Goal: Transaction & Acquisition: Subscribe to service/newsletter

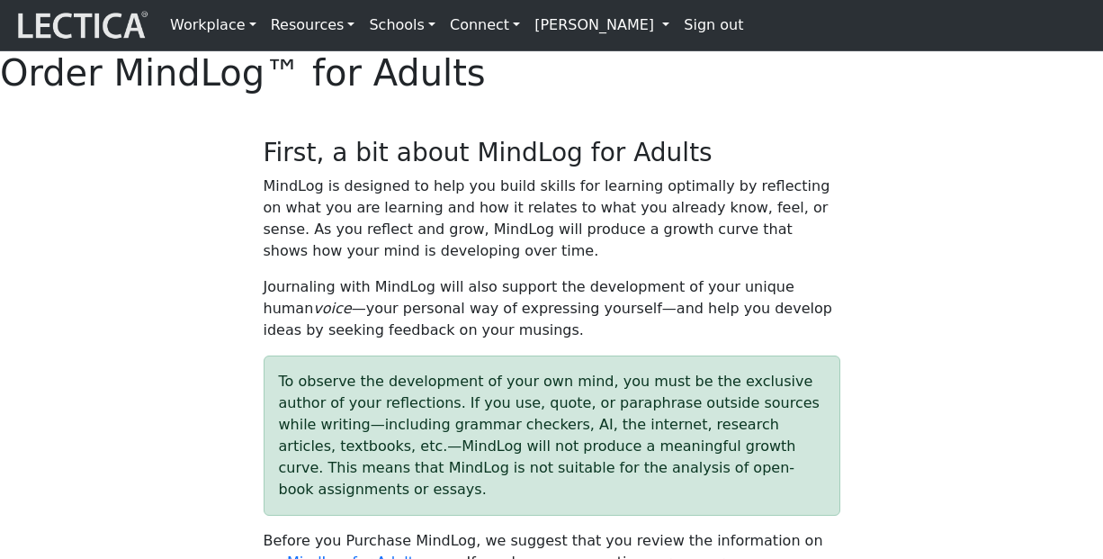
select select "2016"
select select "07"
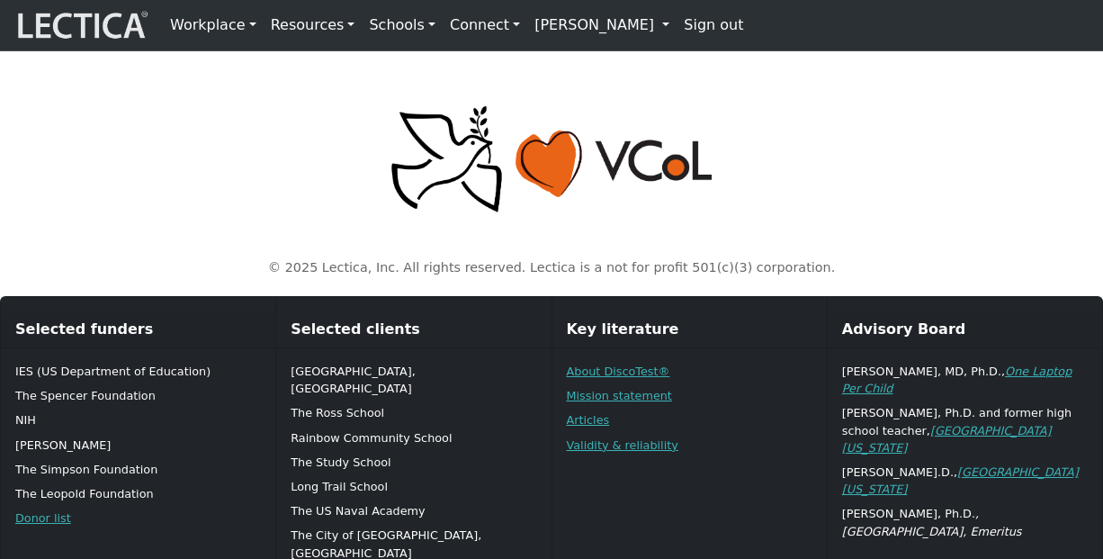
click at [567, 12] on link "[PERSON_NAME]" at bounding box center [601, 25] width 149 height 36
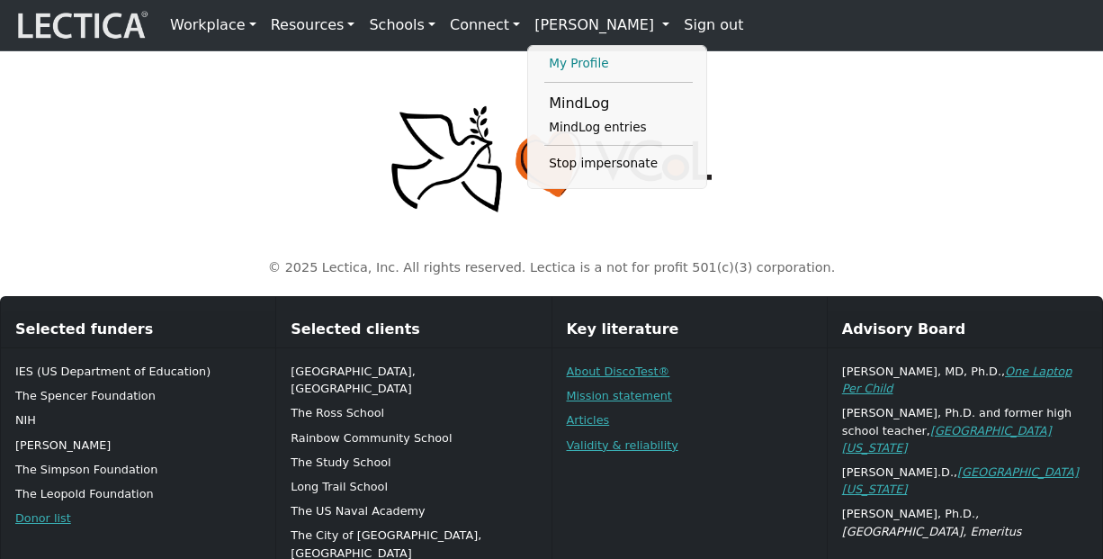
click at [548, 59] on link "My Profile" at bounding box center [618, 64] width 148 height 22
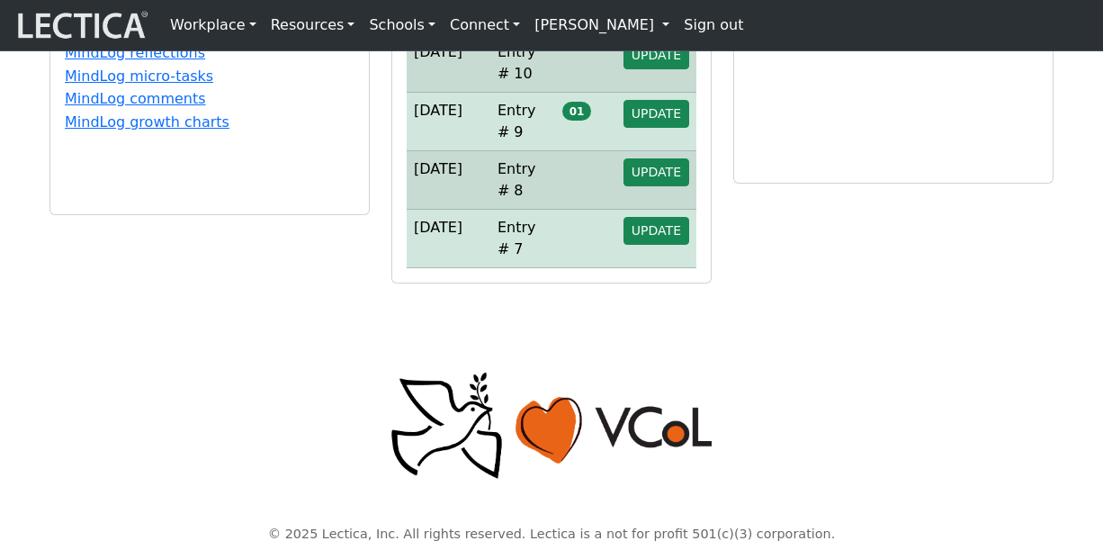
scroll to position [445, 0]
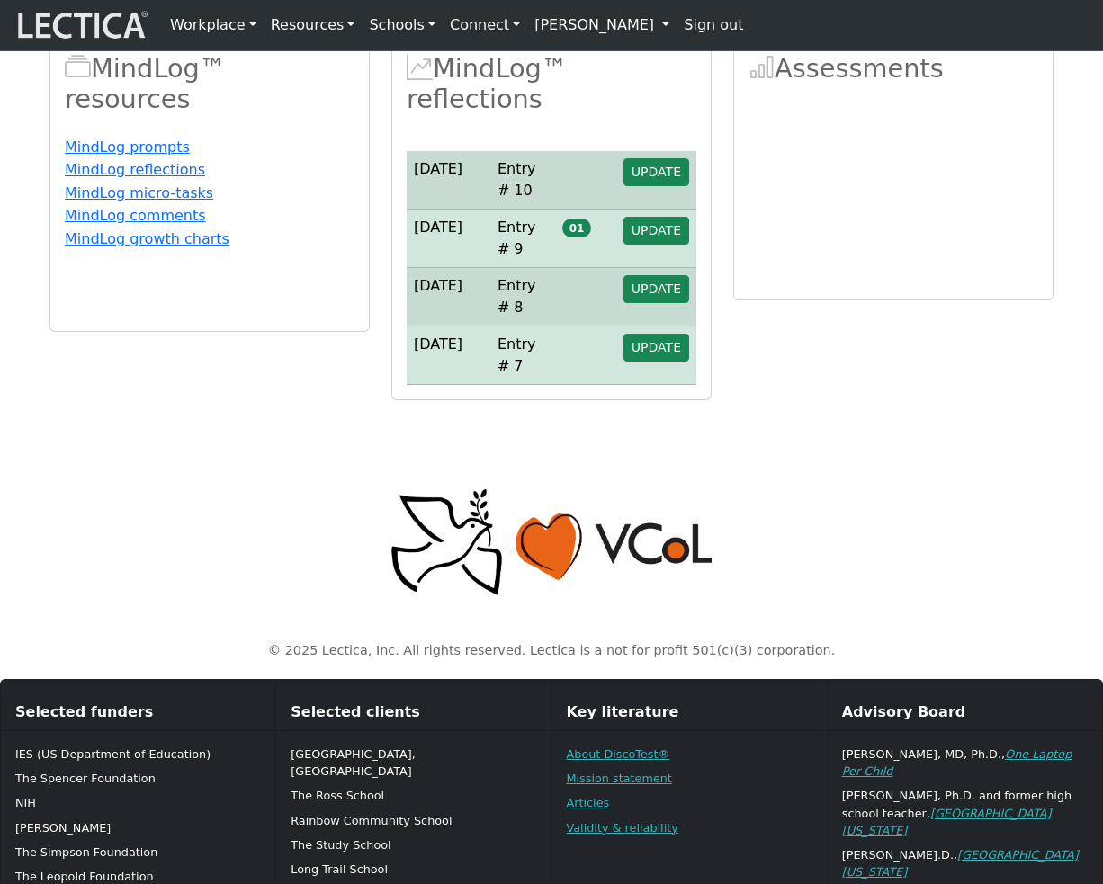
scroll to position [290, 0]
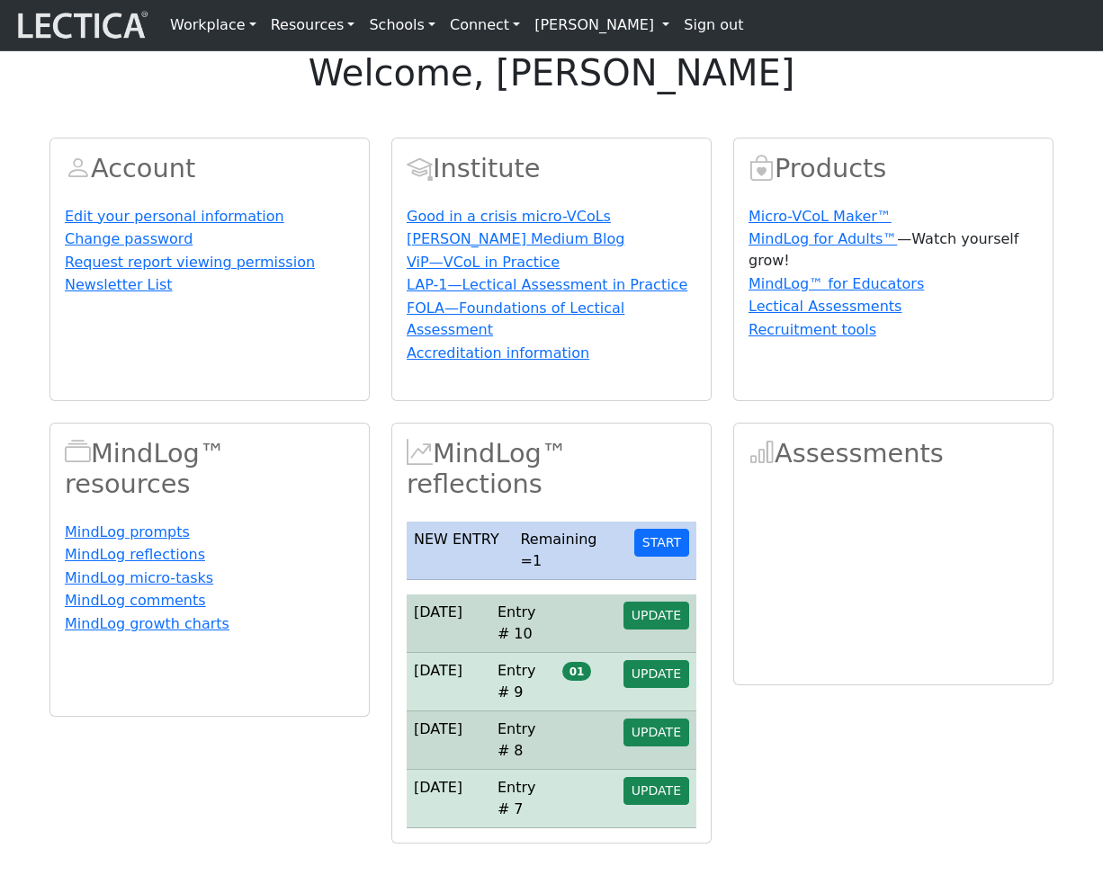
scroll to position [290, 0]
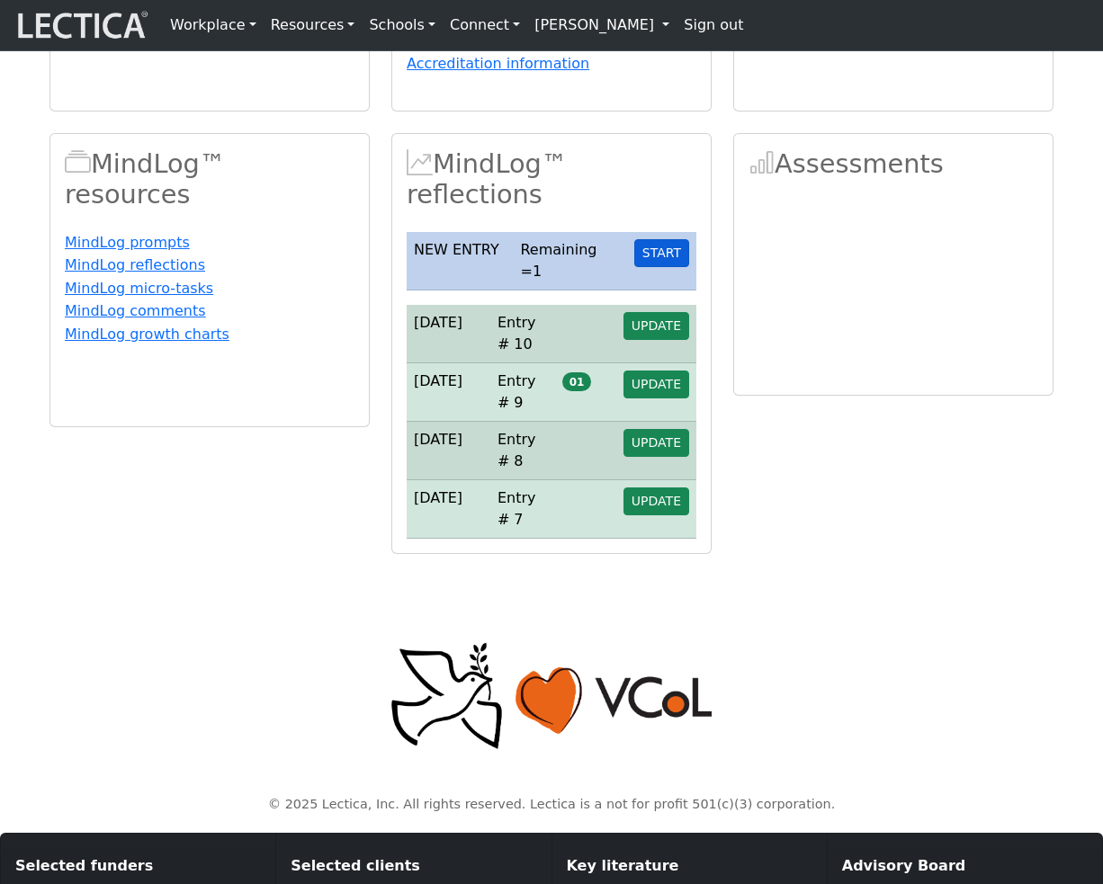
click at [667, 267] on button "START" at bounding box center [661, 253] width 55 height 28
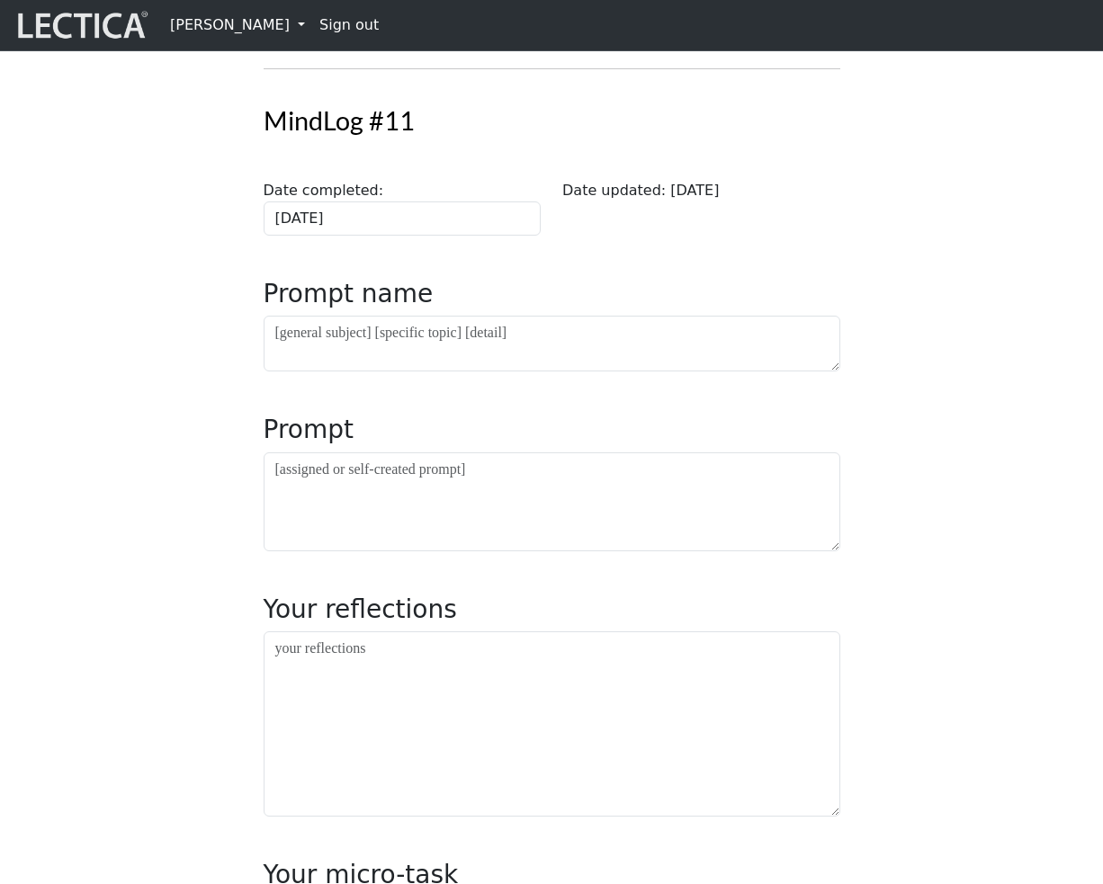
scroll to position [151, 0]
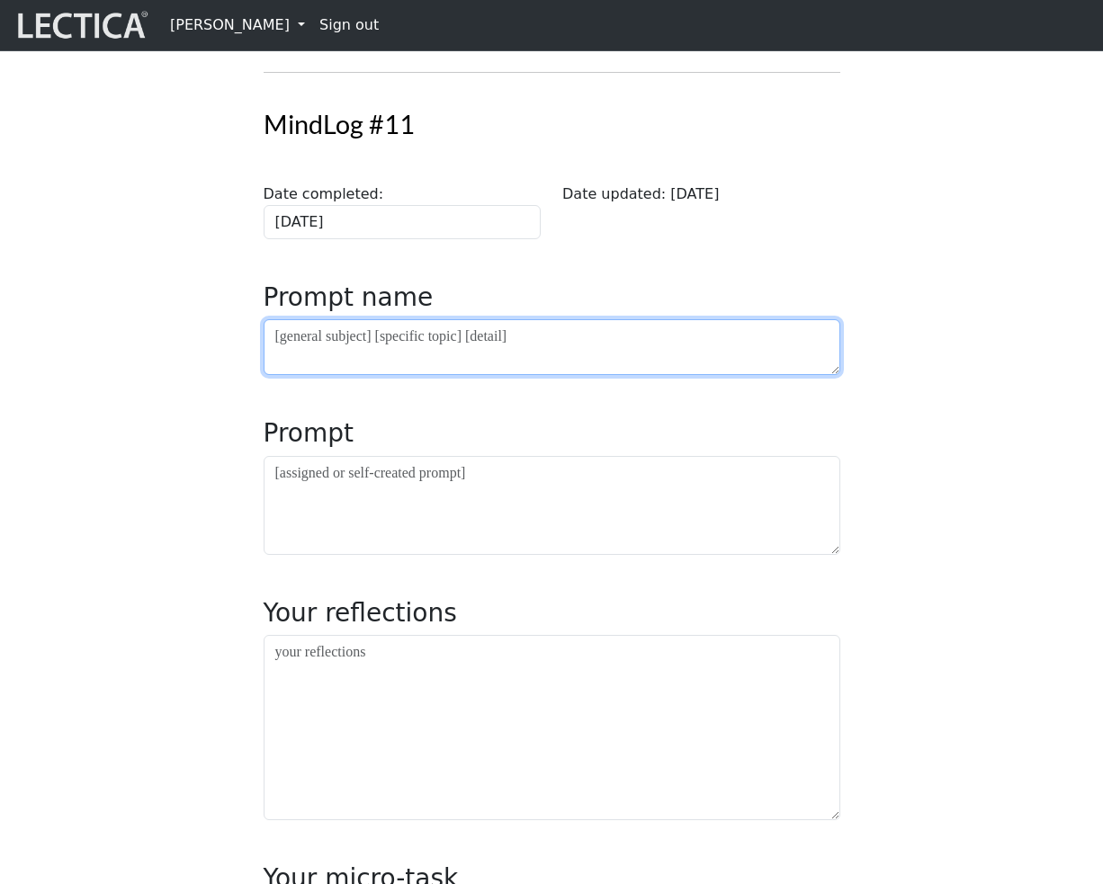
click at [442, 375] on textarea at bounding box center [552, 347] width 577 height 56
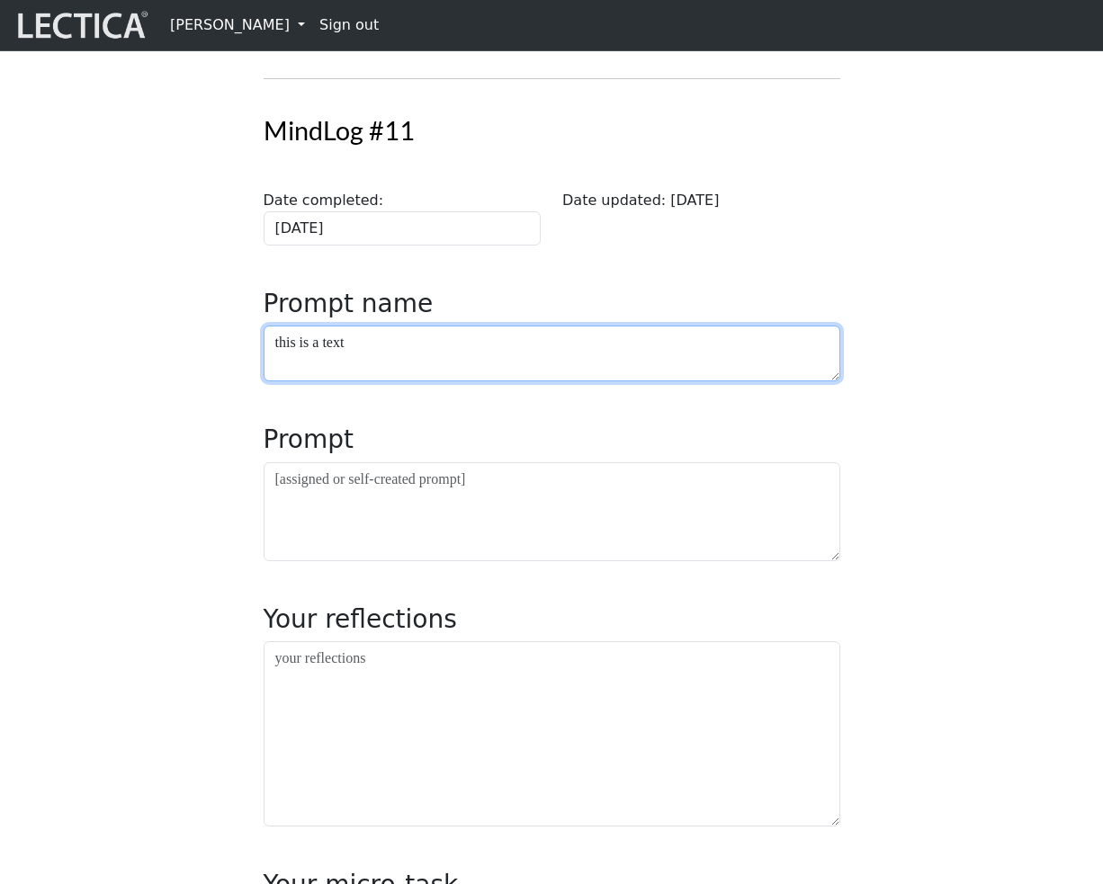
click at [662, 381] on textarea "this is a text" at bounding box center [552, 354] width 577 height 56
type textarea "this is a test"
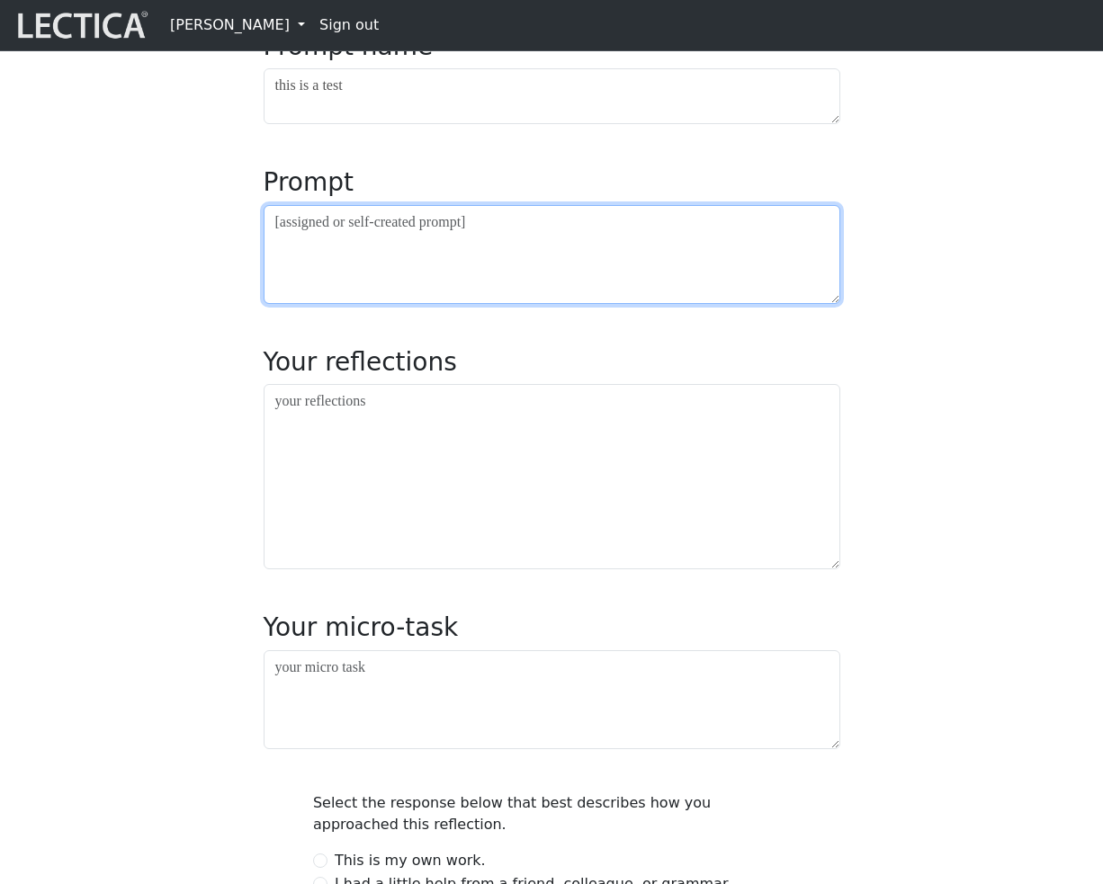
scroll to position [401, 0]
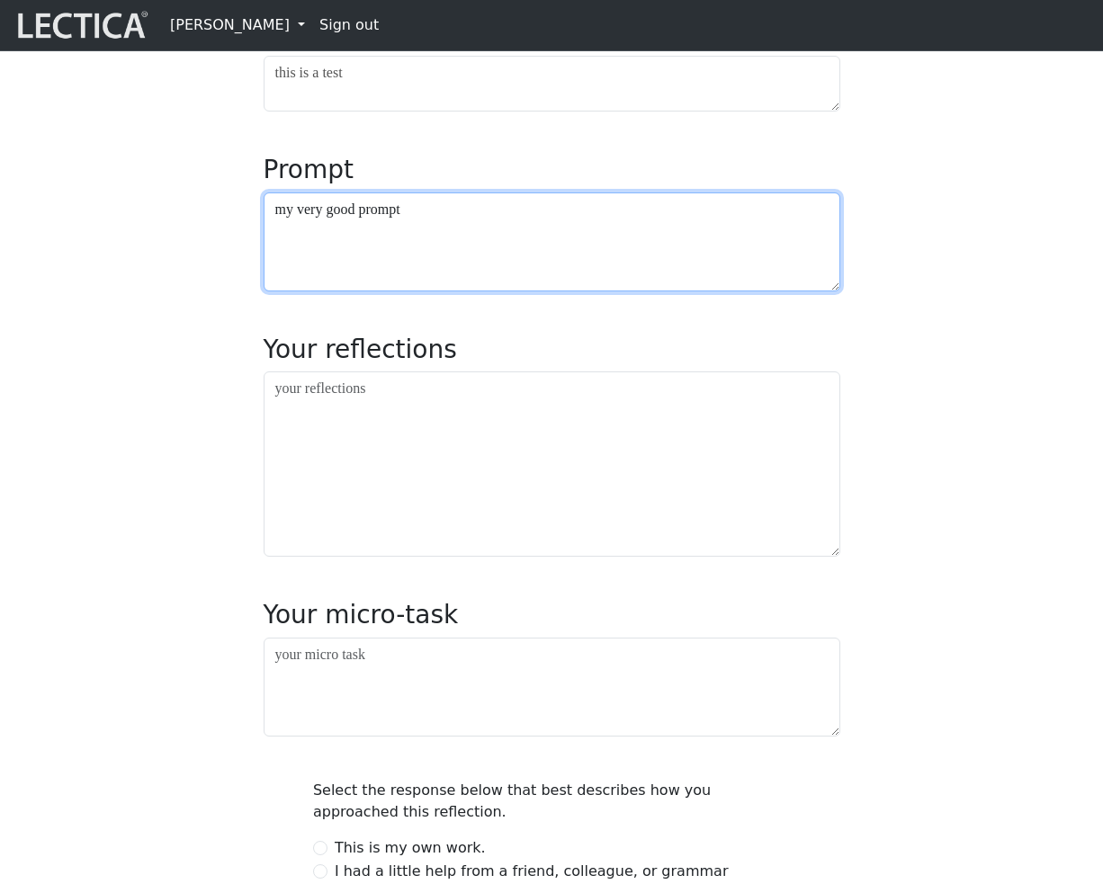
type textarea "my very good prompt"
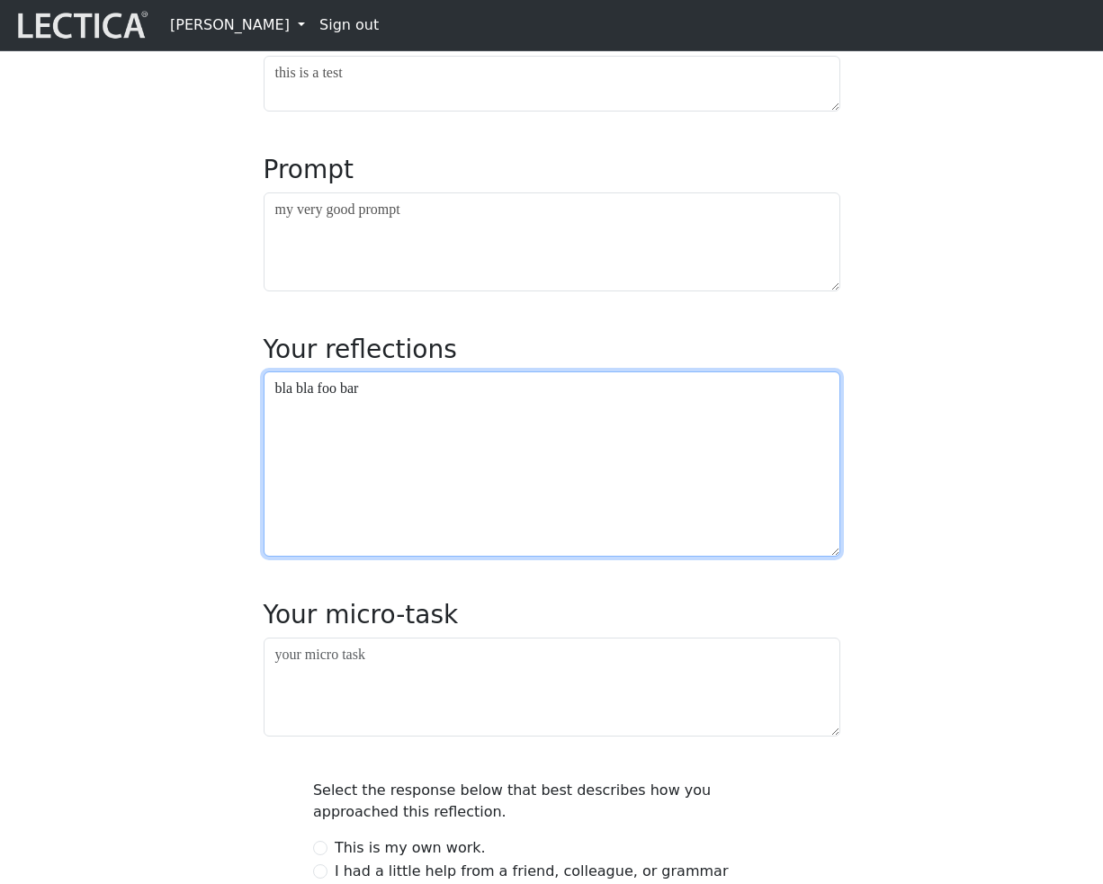
type textarea "bla bla foo bar"
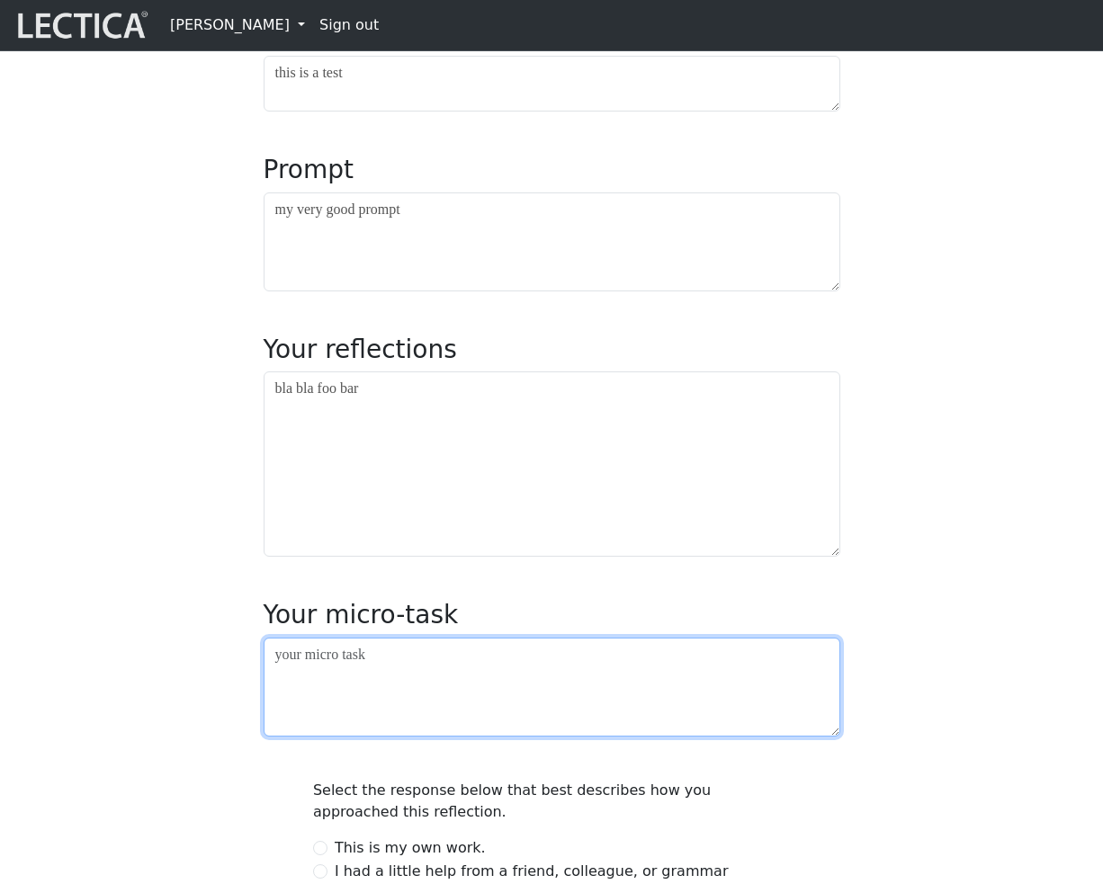
click at [331, 737] on textarea at bounding box center [552, 687] width 577 height 99
type textarea "asdfadsf"
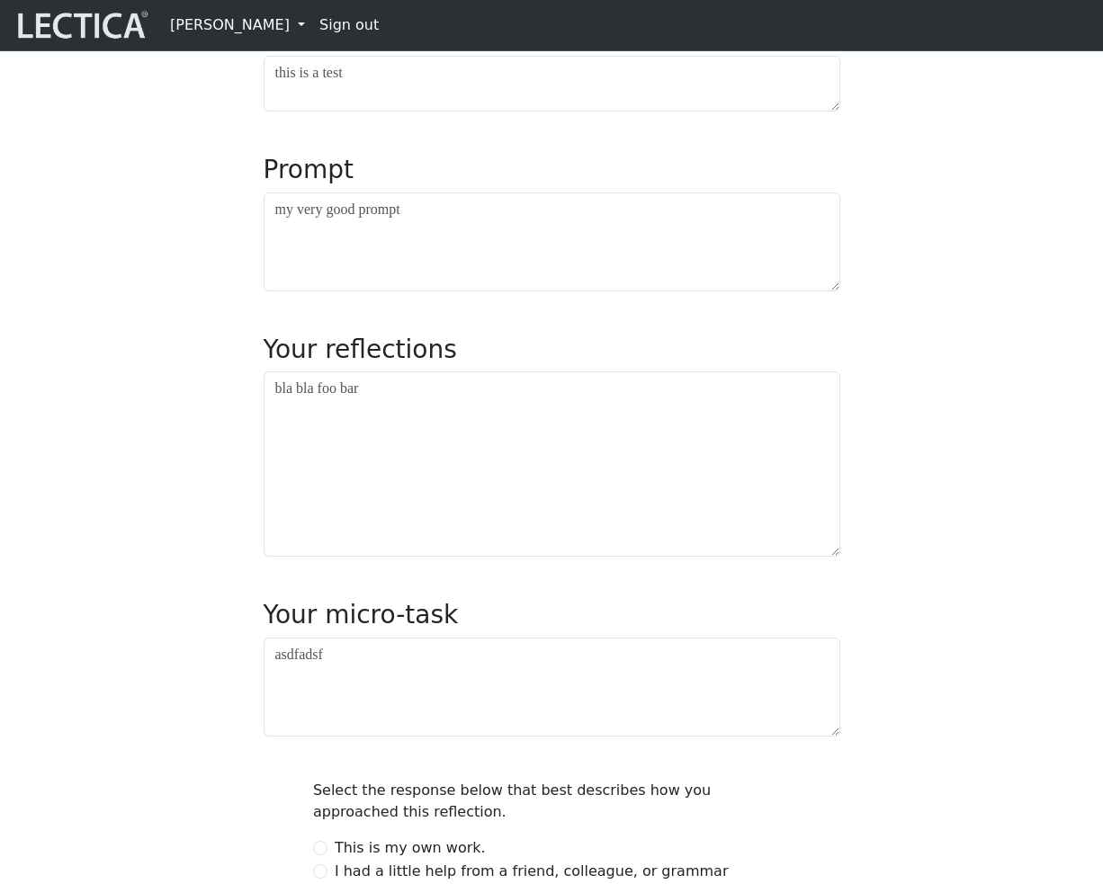
click at [174, 683] on div "MindLog #11 Date completed: 2025-10-03 Date updated: 2025-10-03 Prompt name thi…" at bounding box center [551, 427] width 1025 height 1266
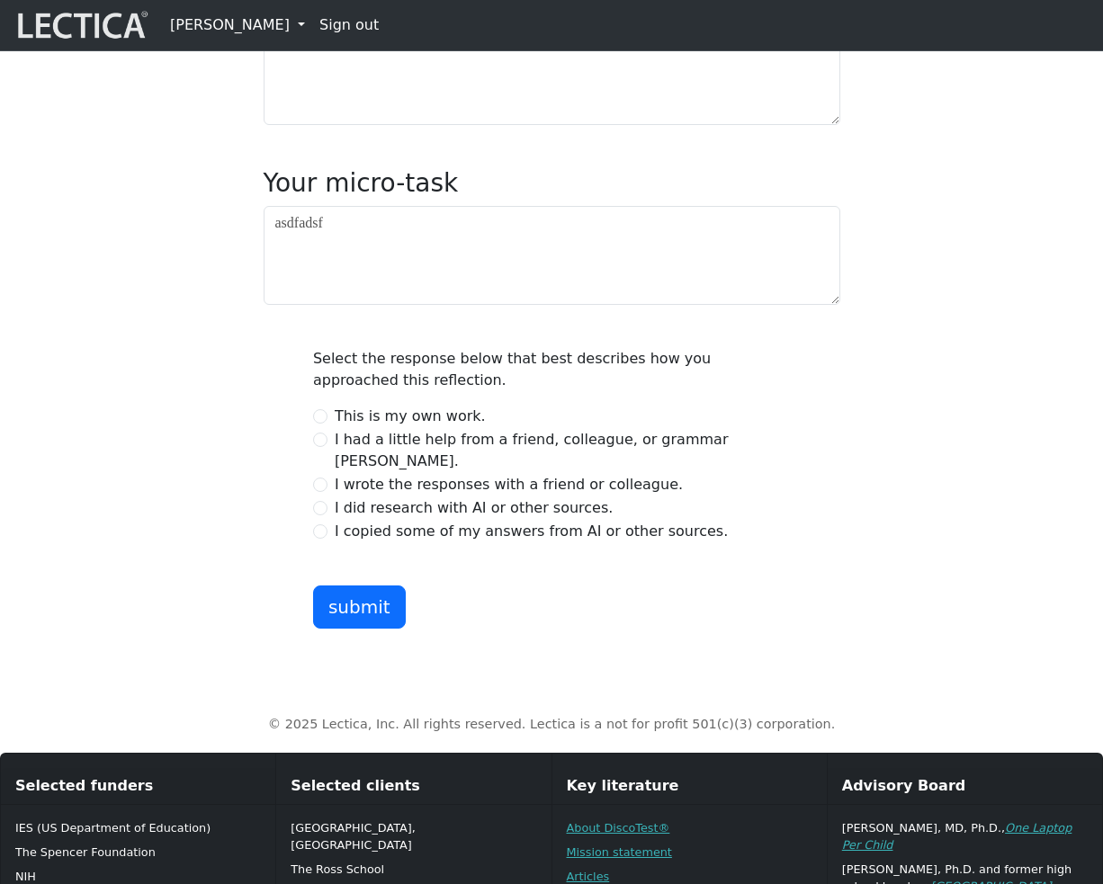
scroll to position [850, 0]
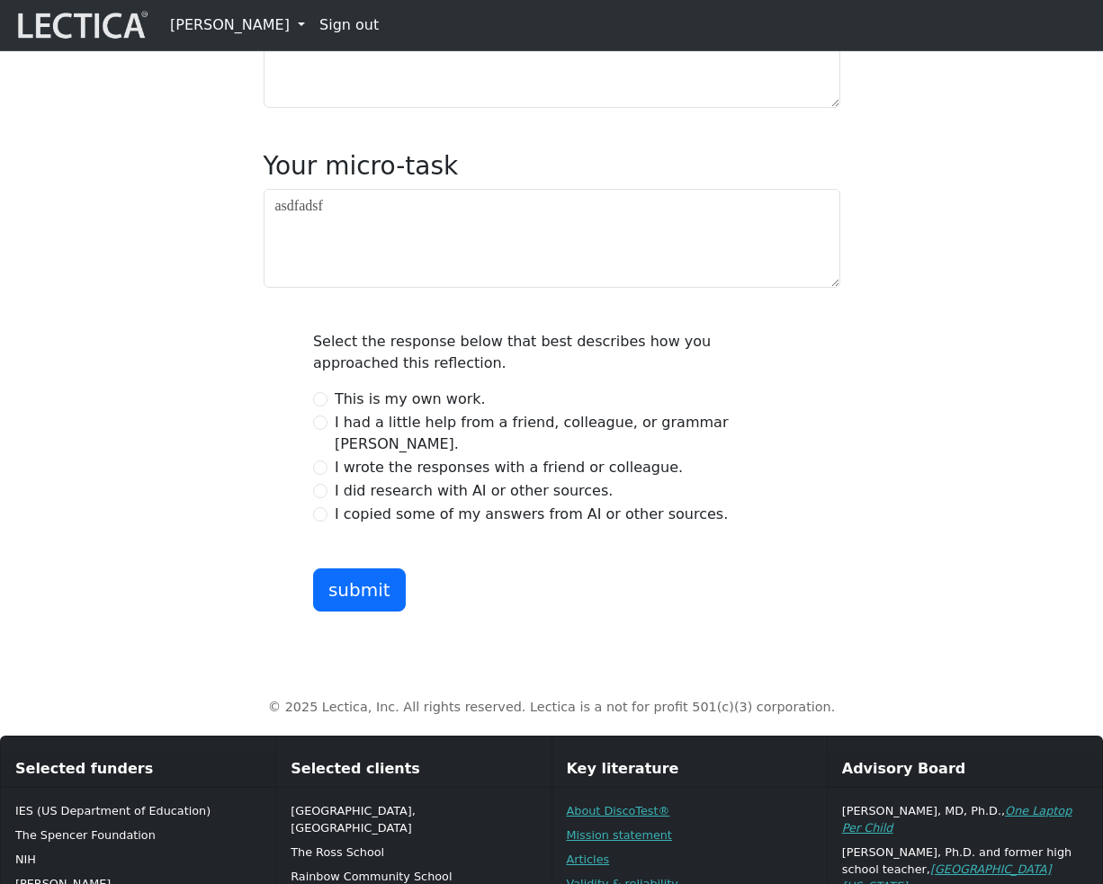
click at [317, 478] on div "I wrote the responses with a friend or colleague." at bounding box center [551, 468] width 477 height 22
click at [320, 475] on input "I wrote the responses with a friend or colleague." at bounding box center [320, 467] width 14 height 14
radio input "true"
click at [343, 612] on button "submit" at bounding box center [359, 589] width 93 height 43
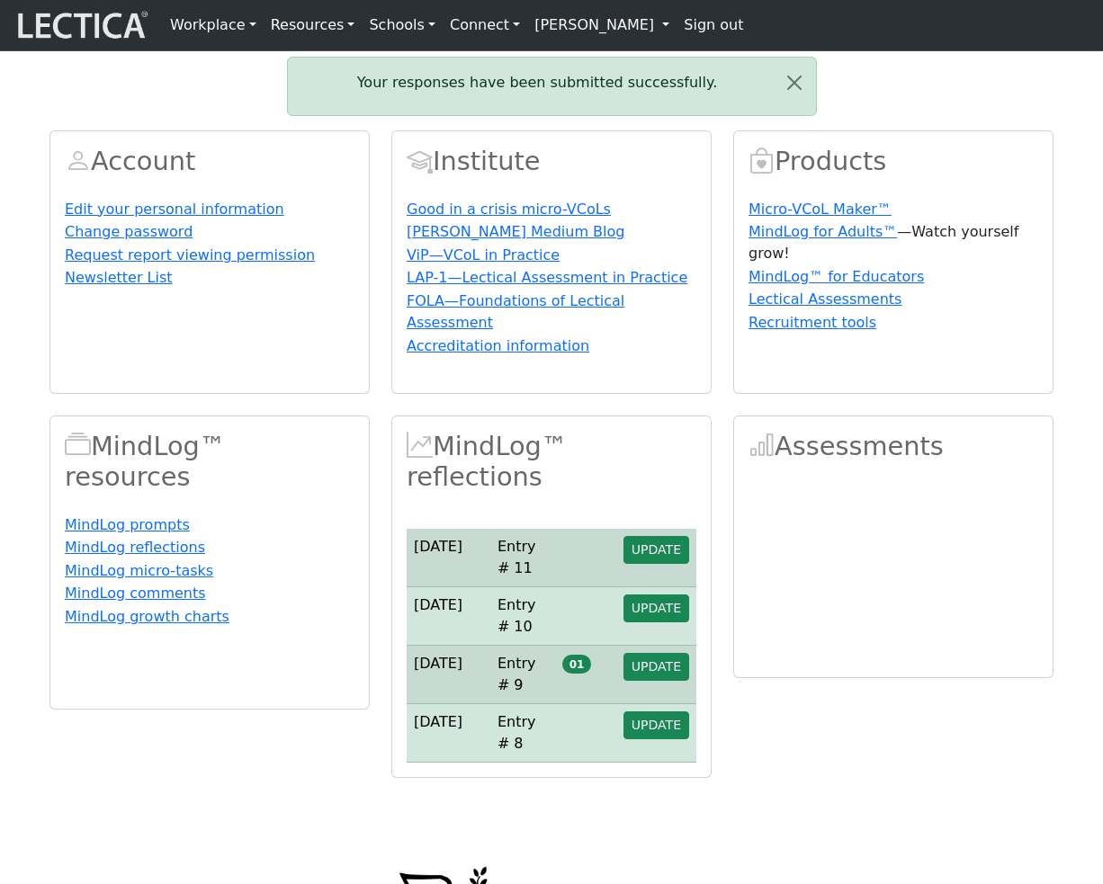
scroll to position [122, 0]
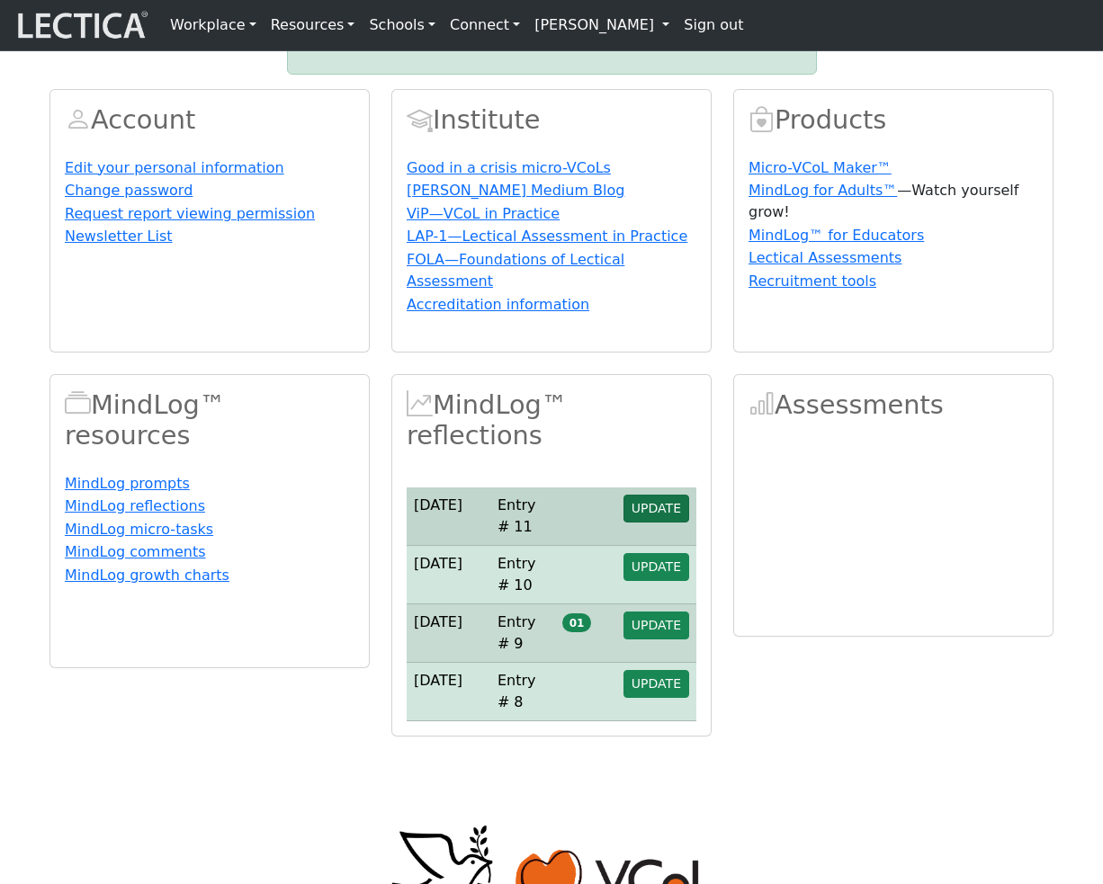
click at [657, 515] on span "UPDATE" at bounding box center [655, 508] width 49 height 14
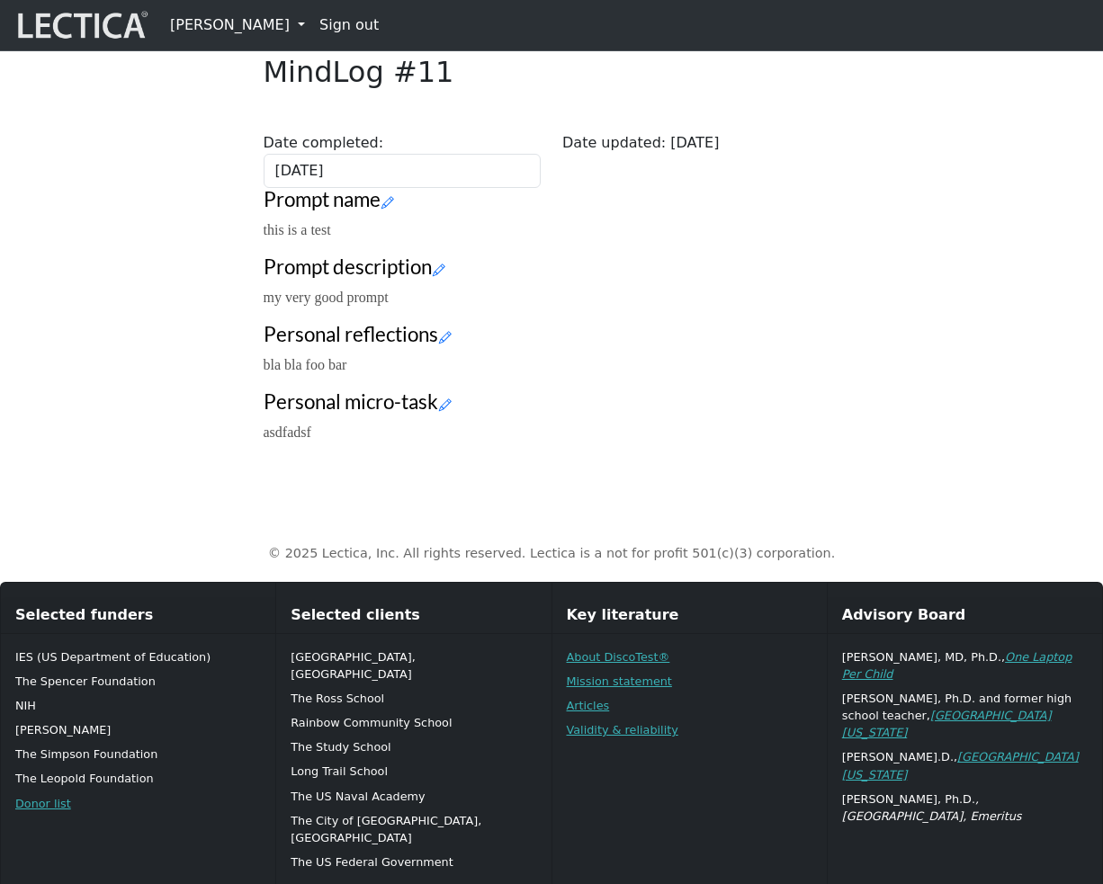
scroll to position [165, 0]
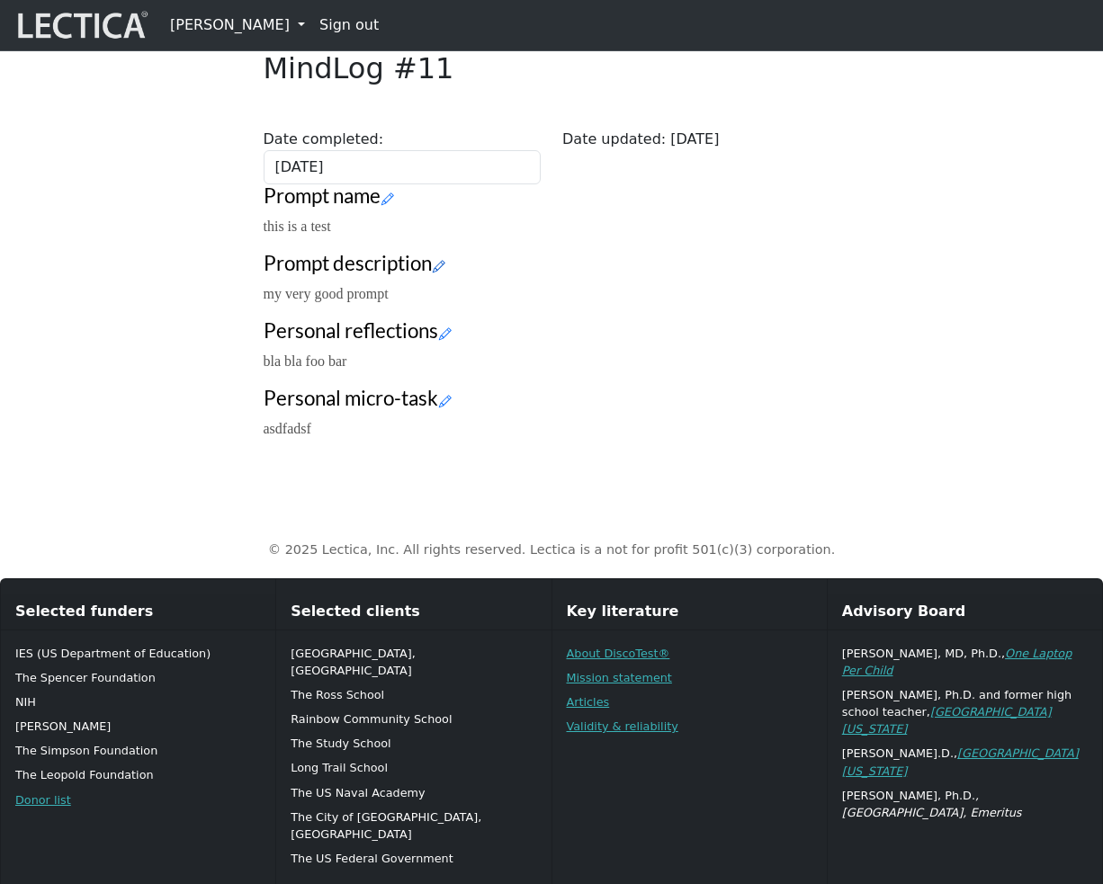
click at [445, 273] on icon at bounding box center [439, 265] width 13 height 15
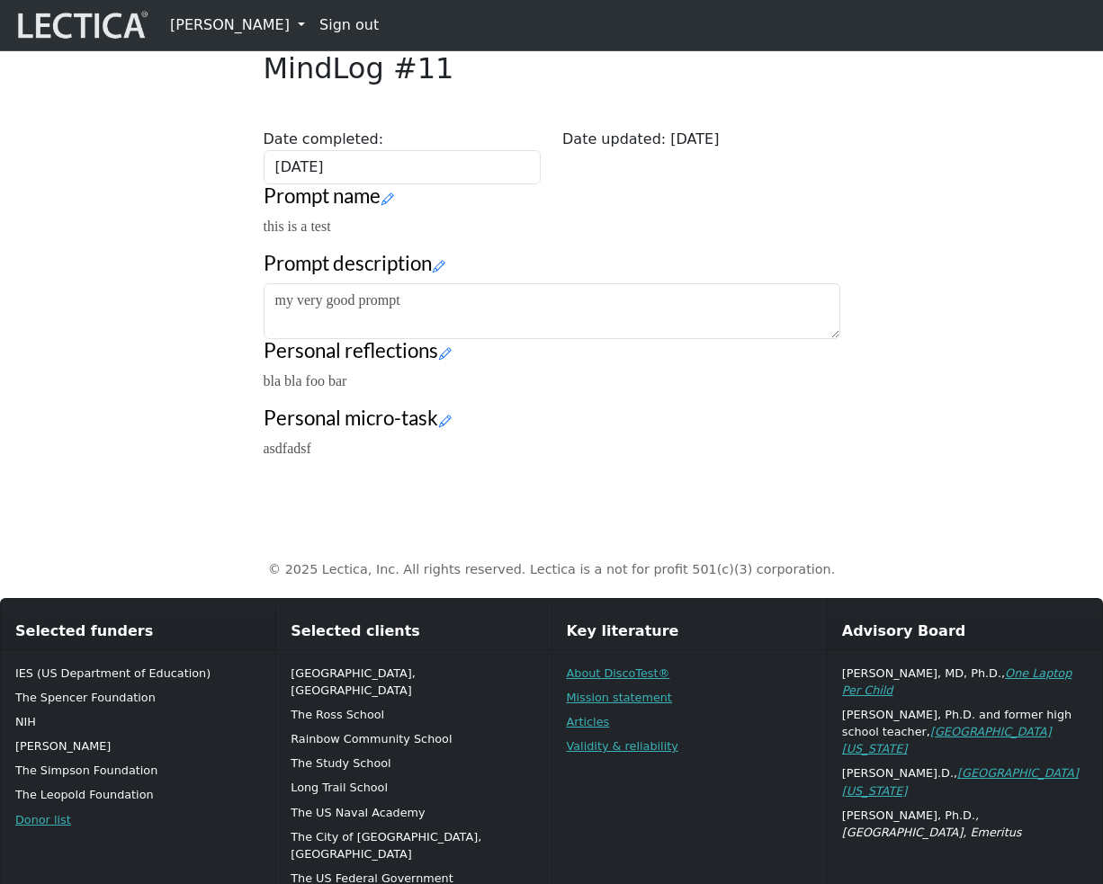
click at [202, 370] on div "Close MindLog #11 Date completed: 2025-10-03 Date updated: 2025-10-03 Prompt na…" at bounding box center [551, 230] width 1025 height 487
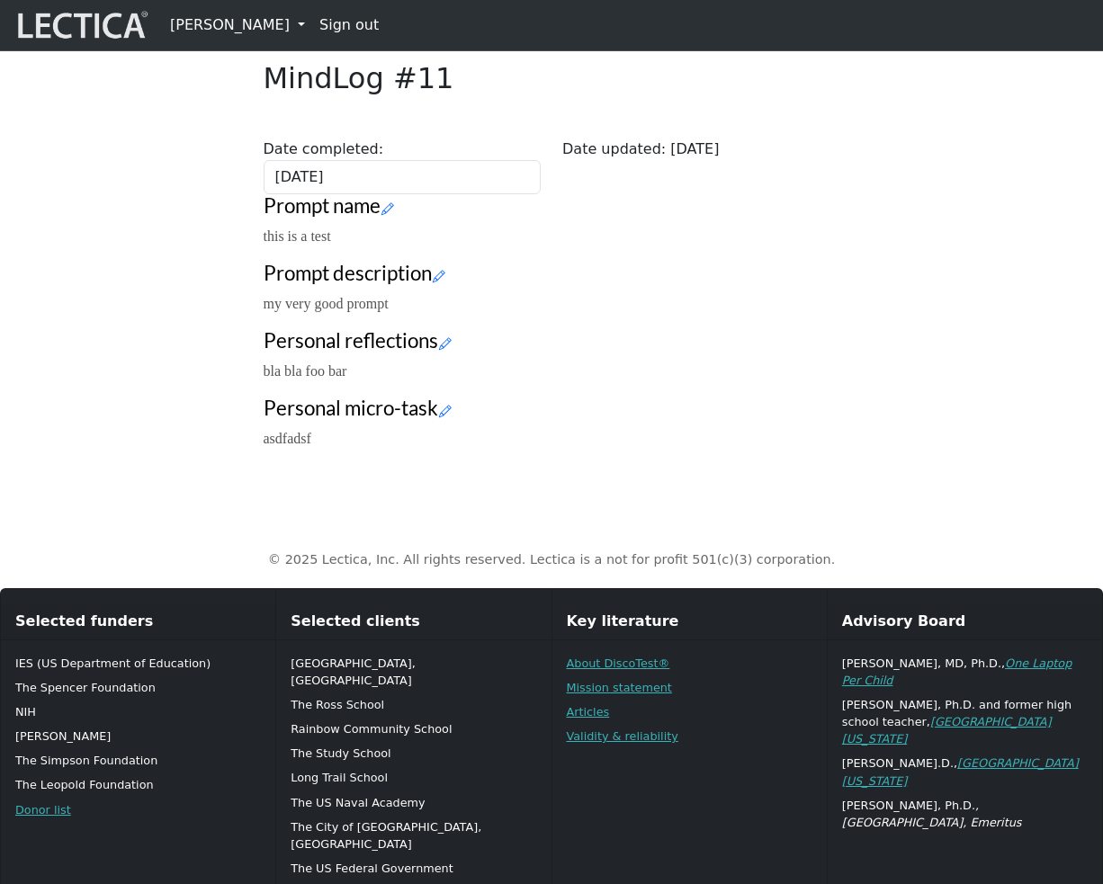
scroll to position [155, 0]
click at [814, 465] on div "Close MindLog #11 Date completed: 2025-10-03 Date updated: 2025-10-03 Prompt na…" at bounding box center [552, 252] width 598 height 425
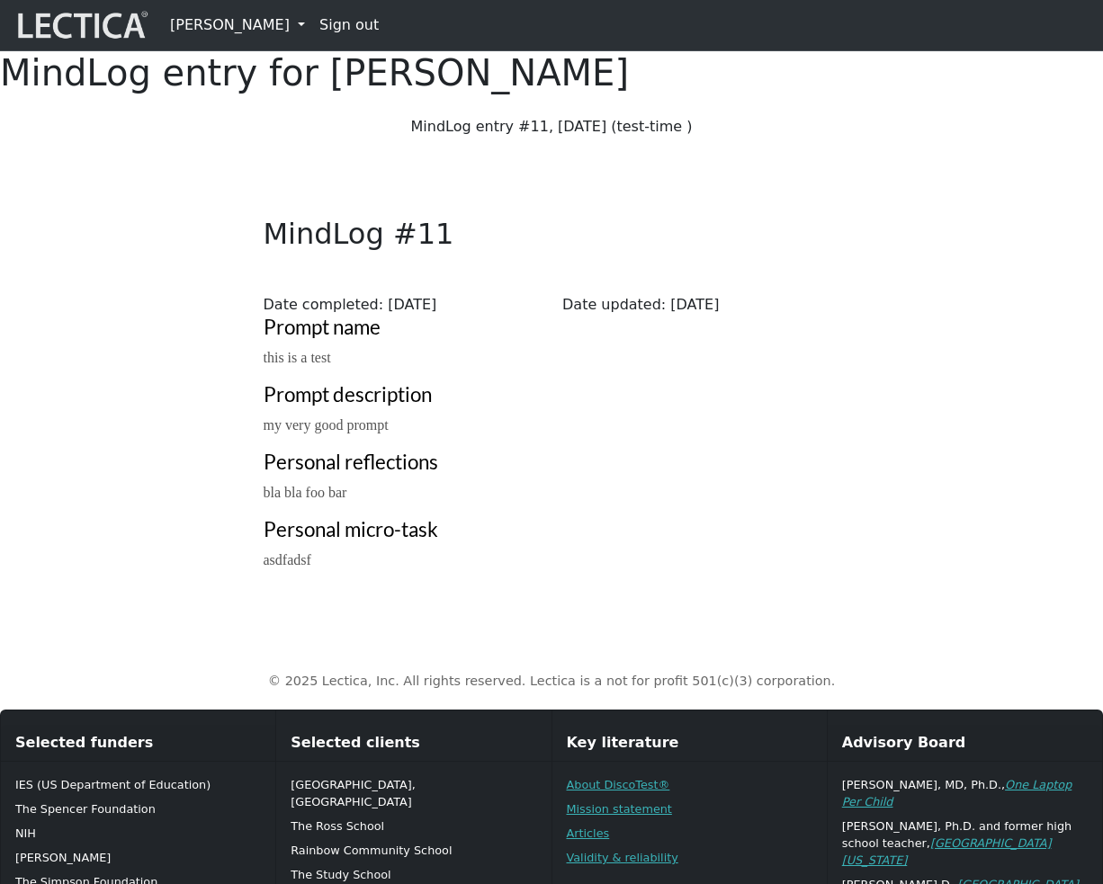
scroll to position [155, 0]
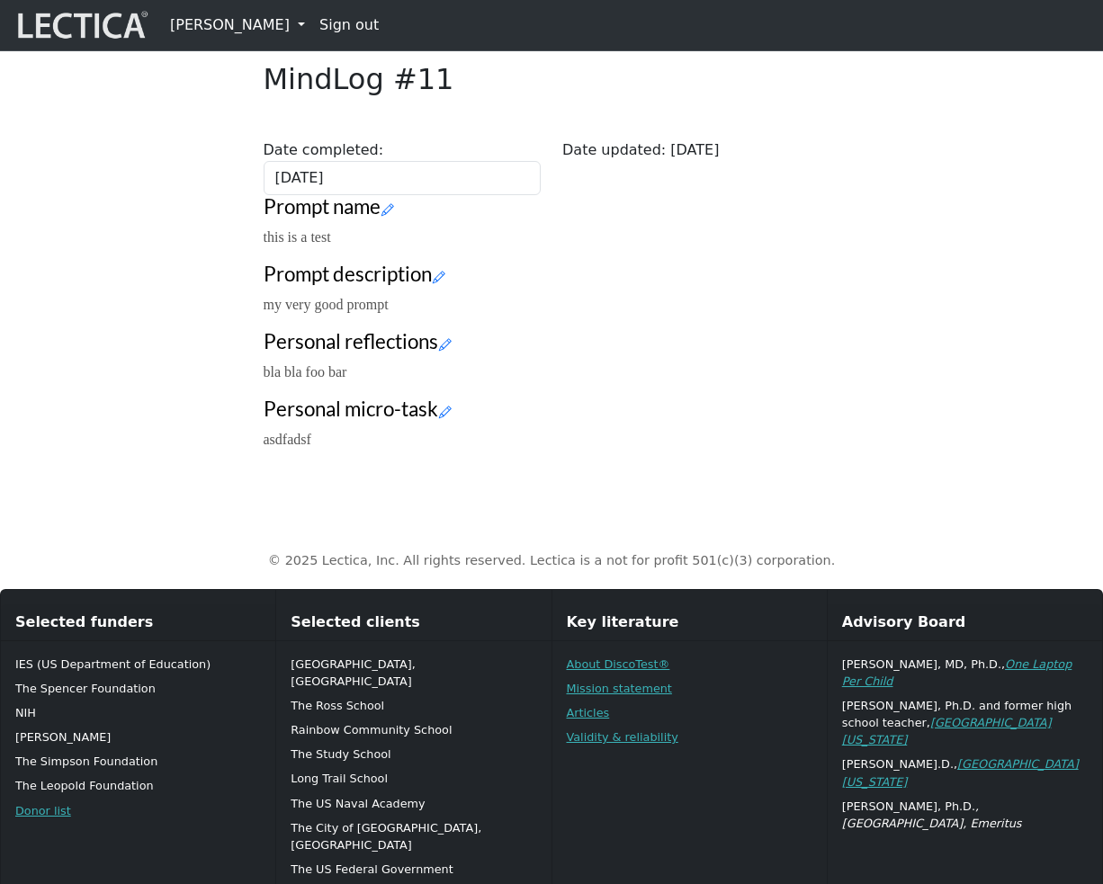
scroll to position [147, 0]
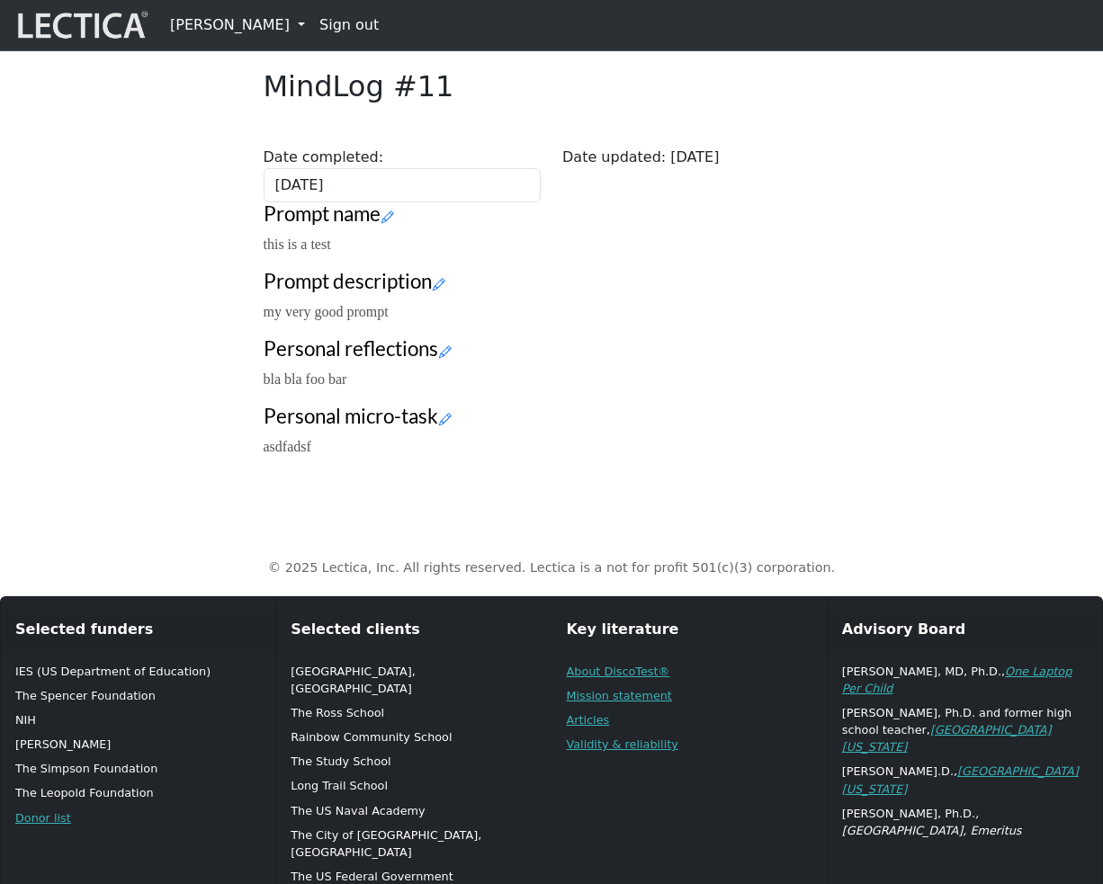
click at [809, 387] on div "Close MindLog #11 Date completed: [DATE] Date updated: [DATE] Prompt name this …" at bounding box center [552, 260] width 598 height 425
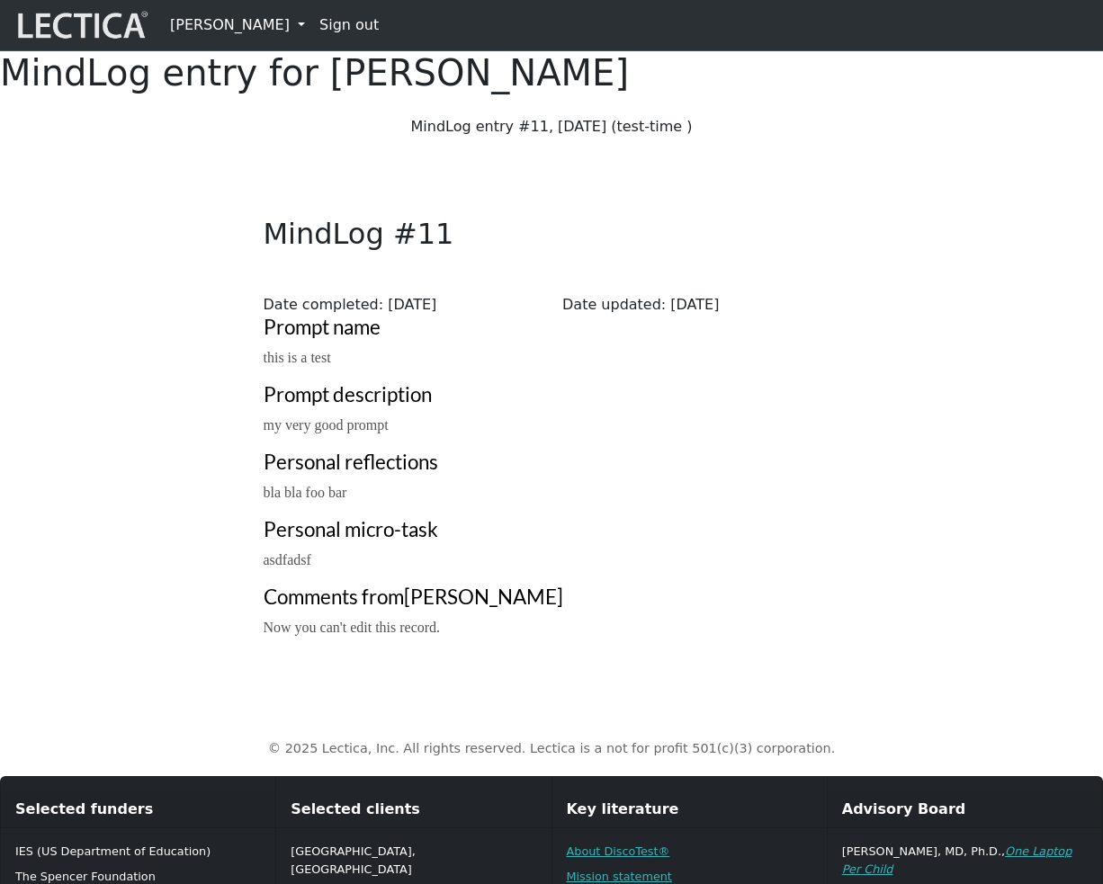
scroll to position [147, 0]
click at [270, 316] on label "Date started:" at bounding box center [311, 305] width 95 height 22
drag, startPoint x: 270, startPoint y: 357, endPoint x: 393, endPoint y: 358, distance: 123.2
click at [393, 316] on div "Date started: [DATE]" at bounding box center [402, 305] width 299 height 22
drag, startPoint x: 481, startPoint y: 282, endPoint x: 649, endPoint y: 279, distance: 168.2
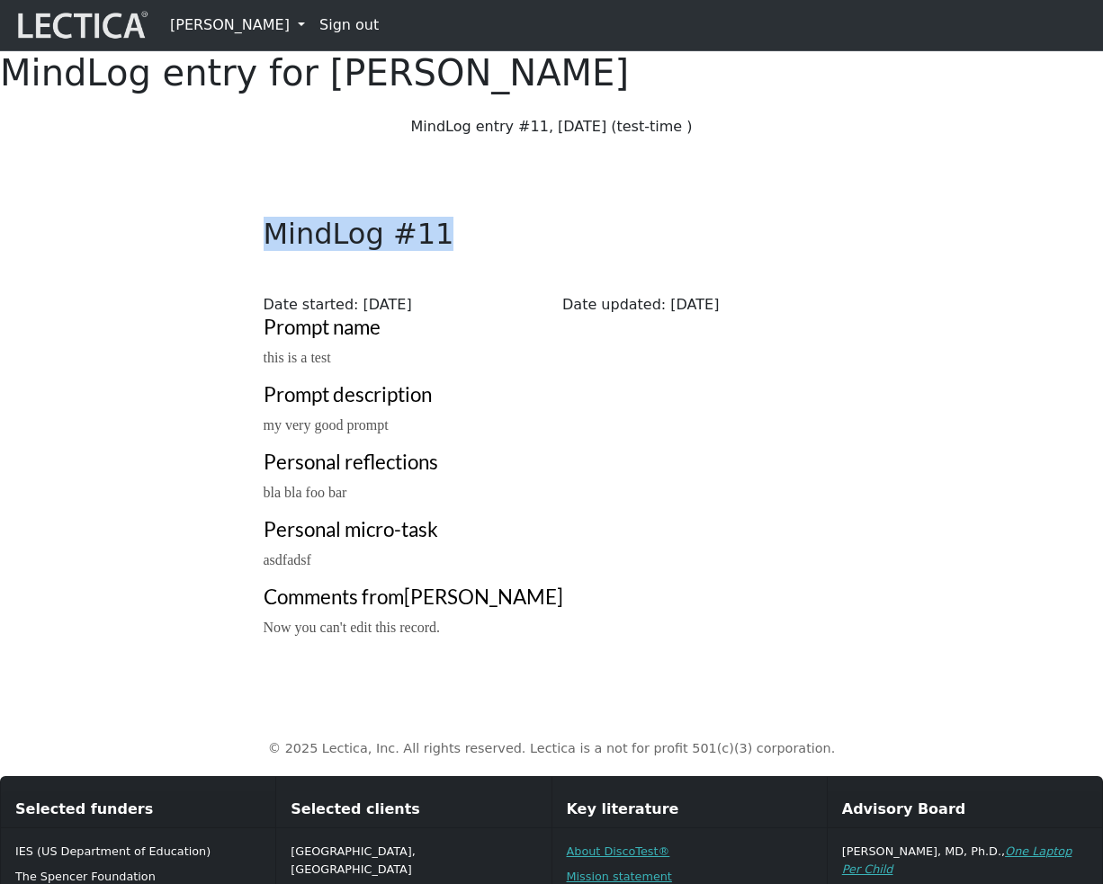
click at [649, 251] on h2 "MindLog #11" at bounding box center [552, 234] width 598 height 34
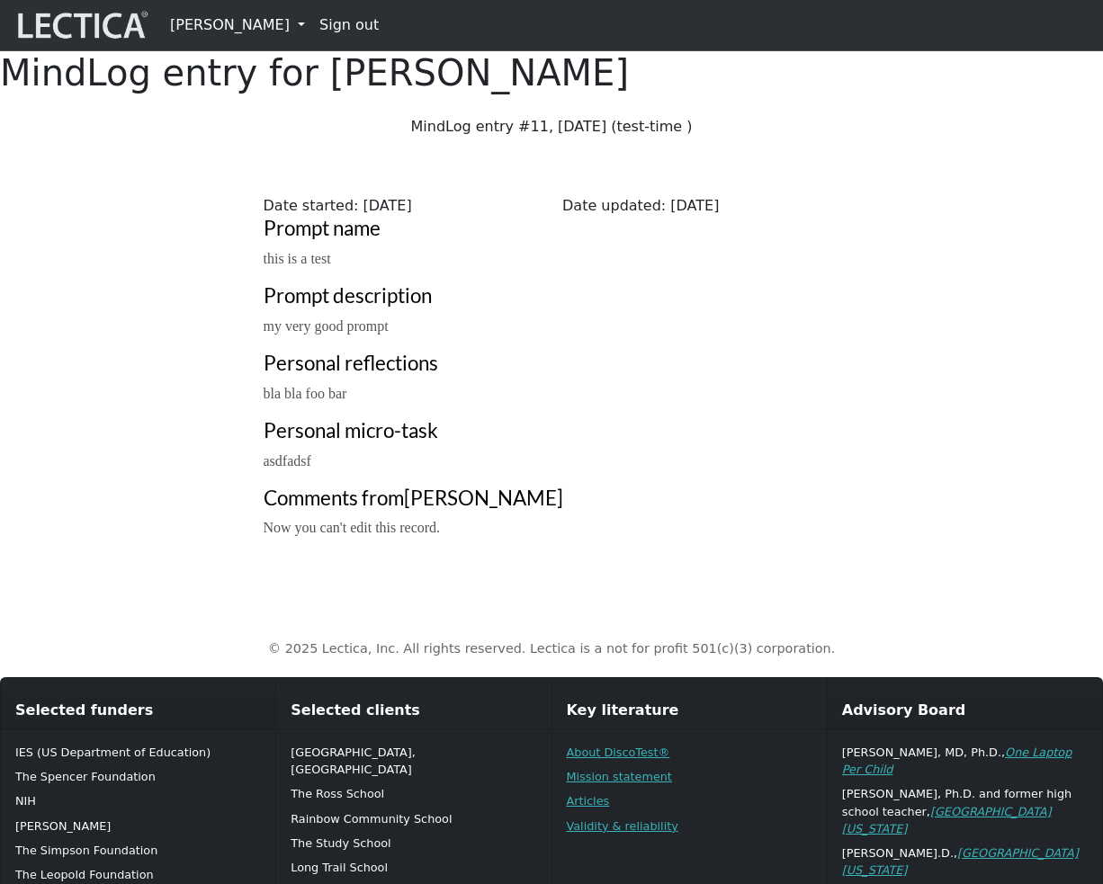
click at [291, 217] on label "Date started:" at bounding box center [311, 206] width 95 height 22
drag, startPoint x: 279, startPoint y: 256, endPoint x: 461, endPoint y: 262, distance: 182.7
click at [461, 217] on div "Date started: [DATE]" at bounding box center [402, 206] width 299 height 22
click at [558, 241] on h3 "Prompt name" at bounding box center [552, 229] width 577 height 24
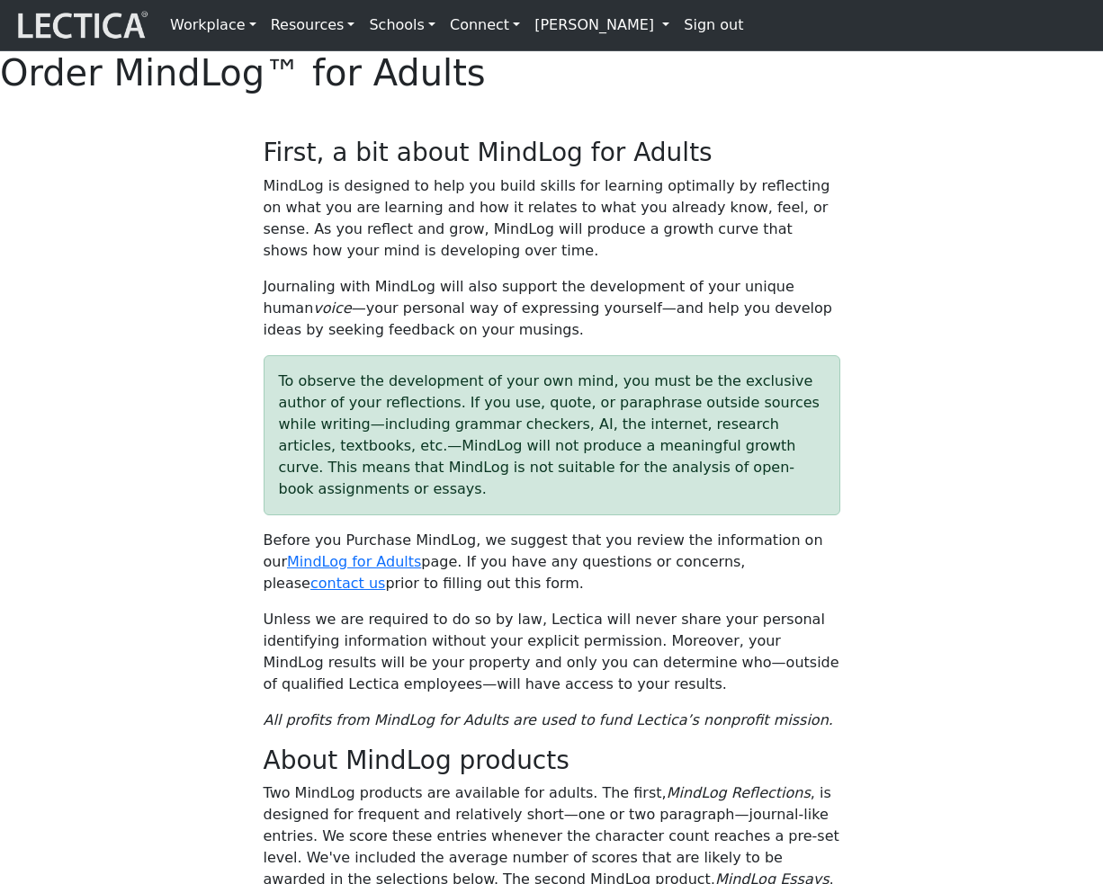
select select "2016"
select select "07"
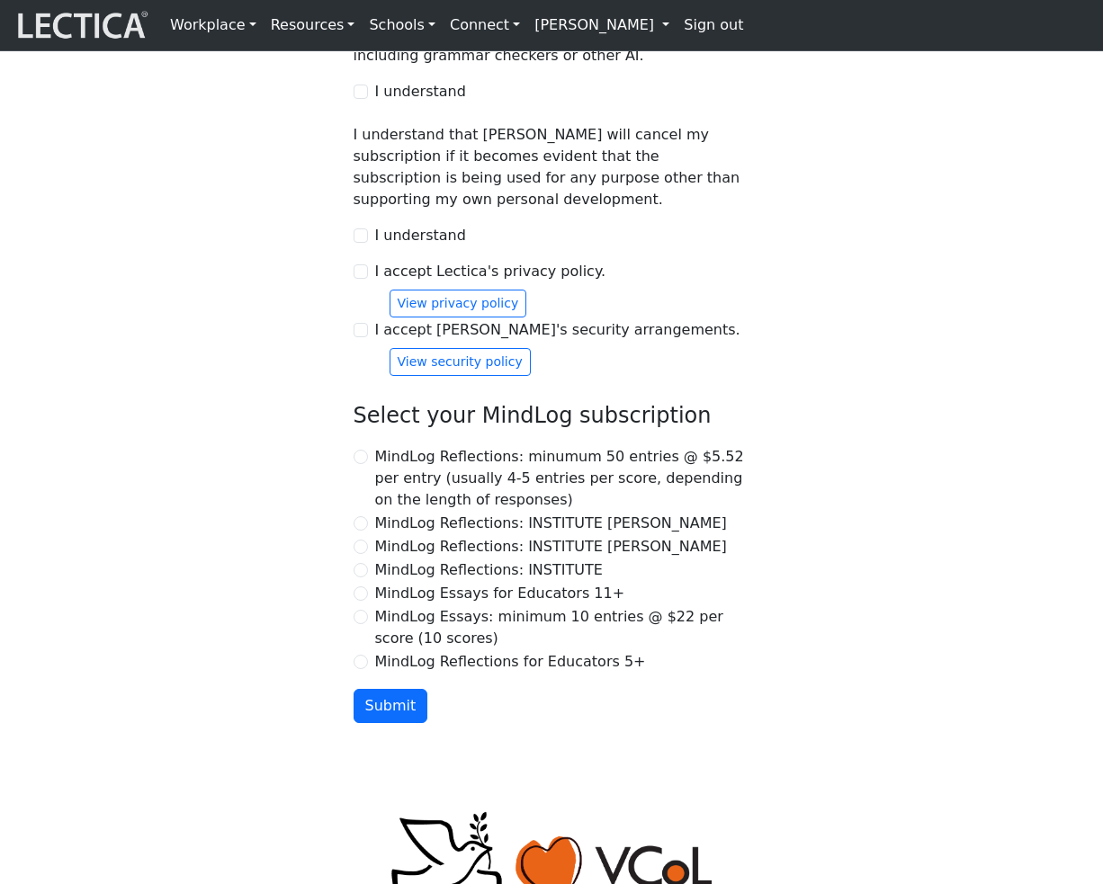
scroll to position [1841, 0]
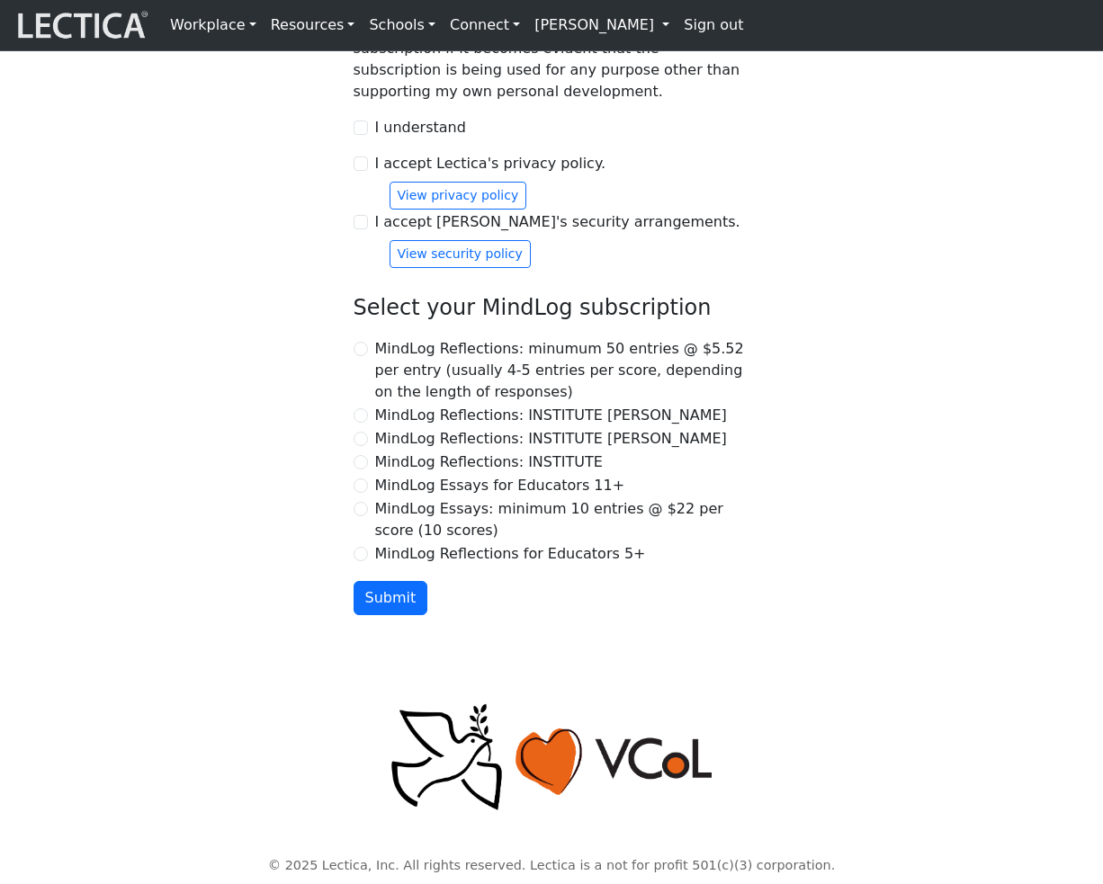
checkbox input "true"
click at [362, 135] on input "I understand" at bounding box center [360, 128] width 14 height 14
checkbox input "true"
click at [362, 171] on input "I accept Lectica's privacy policy." at bounding box center [360, 163] width 14 height 14
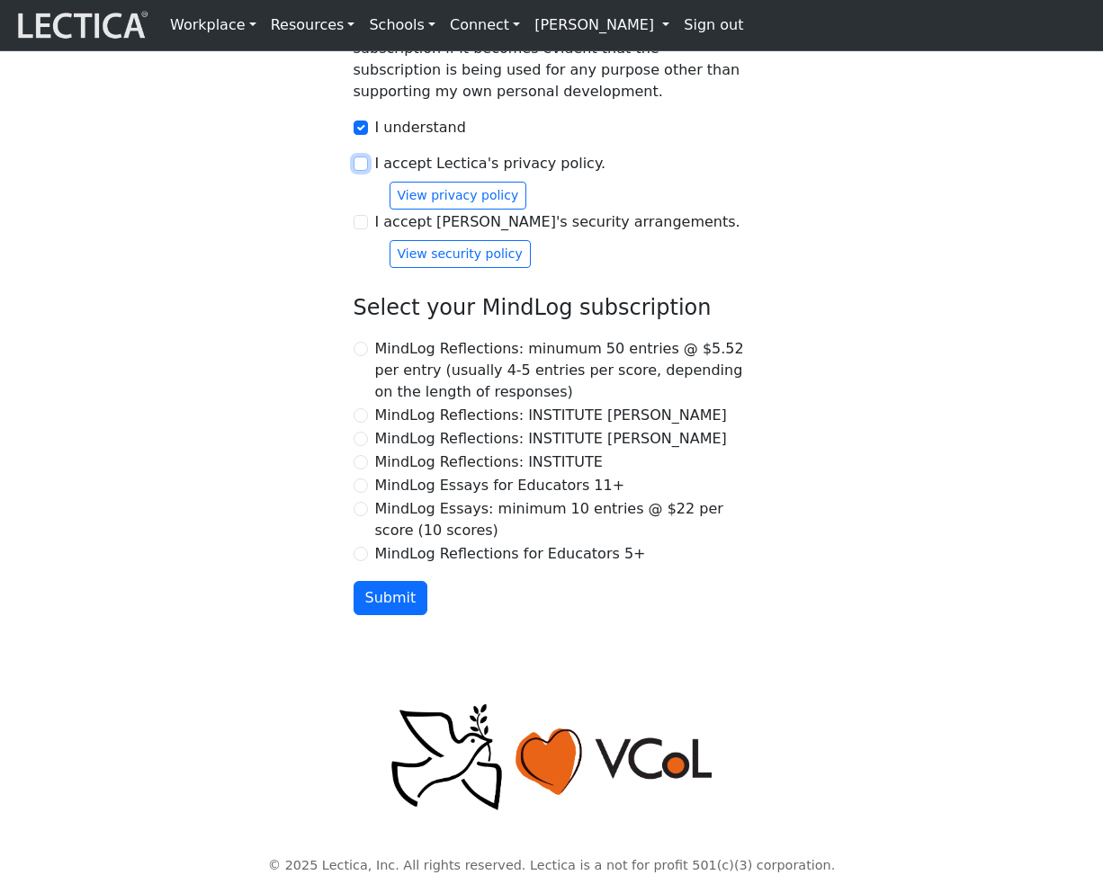
checkbox input "true"
click at [363, 229] on input "I accept Lectica's security arrangements." at bounding box center [360, 222] width 14 height 14
checkbox input "true"
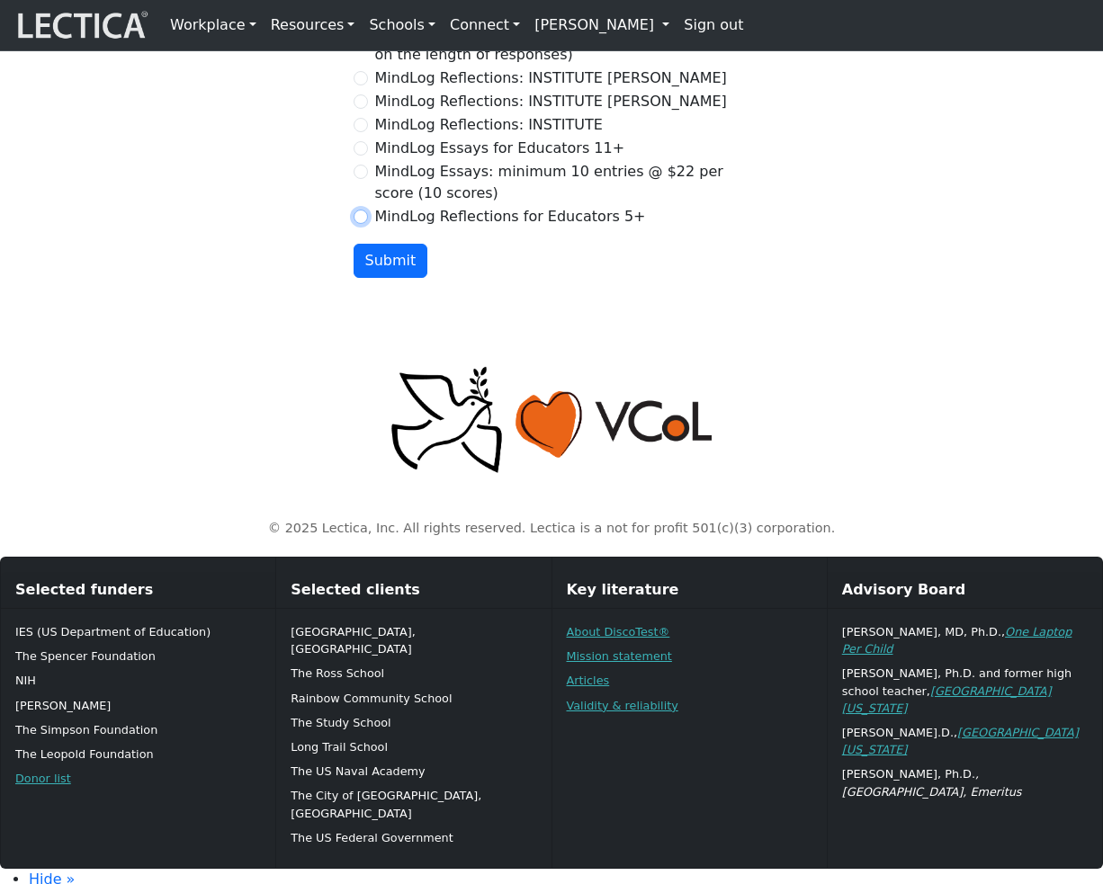
click at [360, 224] on input "MindLog Reflections for Educators 5+" at bounding box center [360, 217] width 14 height 14
radio input "true"
click at [390, 278] on button "Submit" at bounding box center [390, 261] width 75 height 34
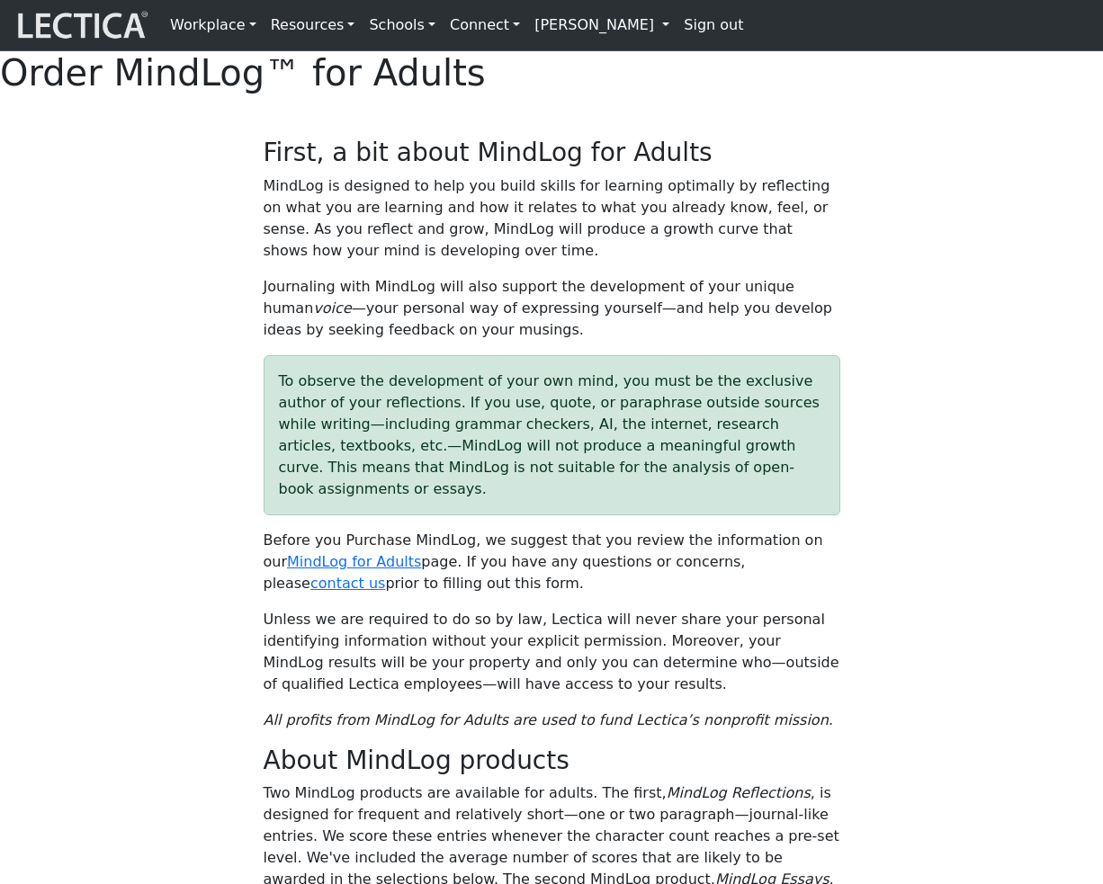
select select "2016"
select select "07"
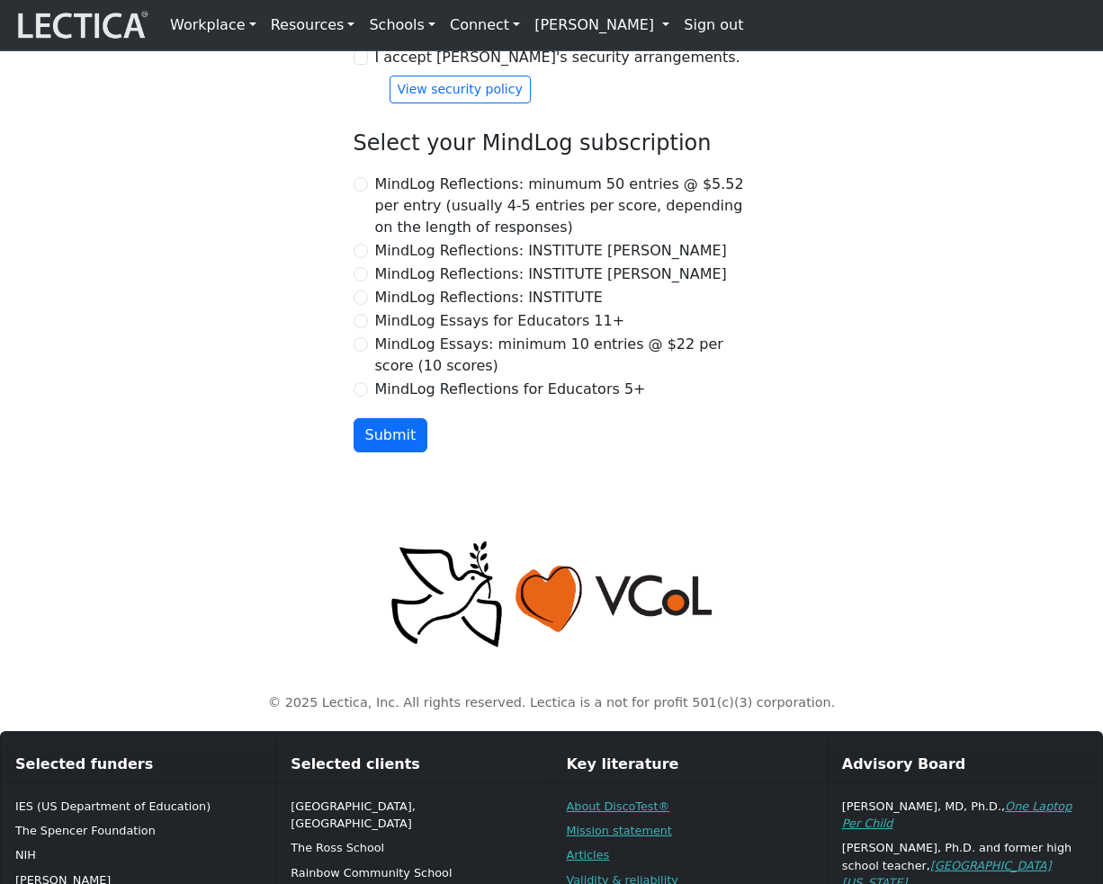
scroll to position [2018, 0]
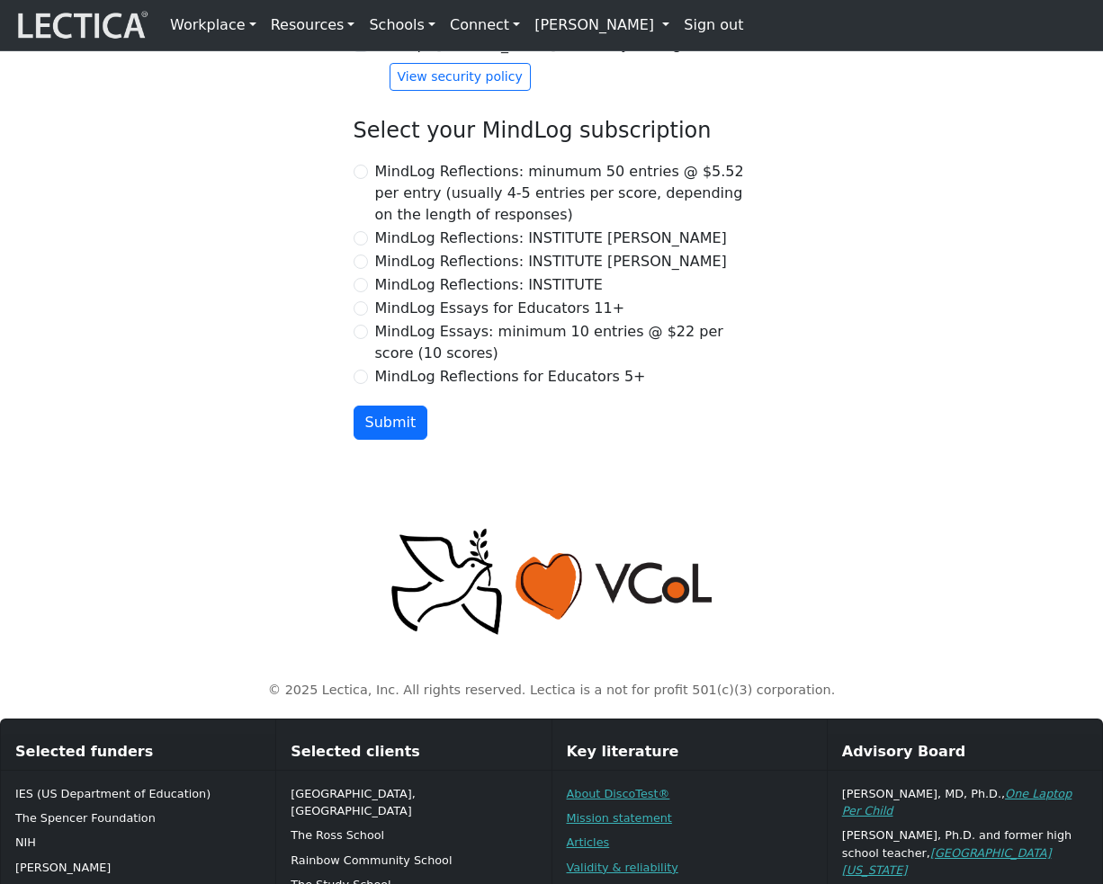
checkbox input "true"
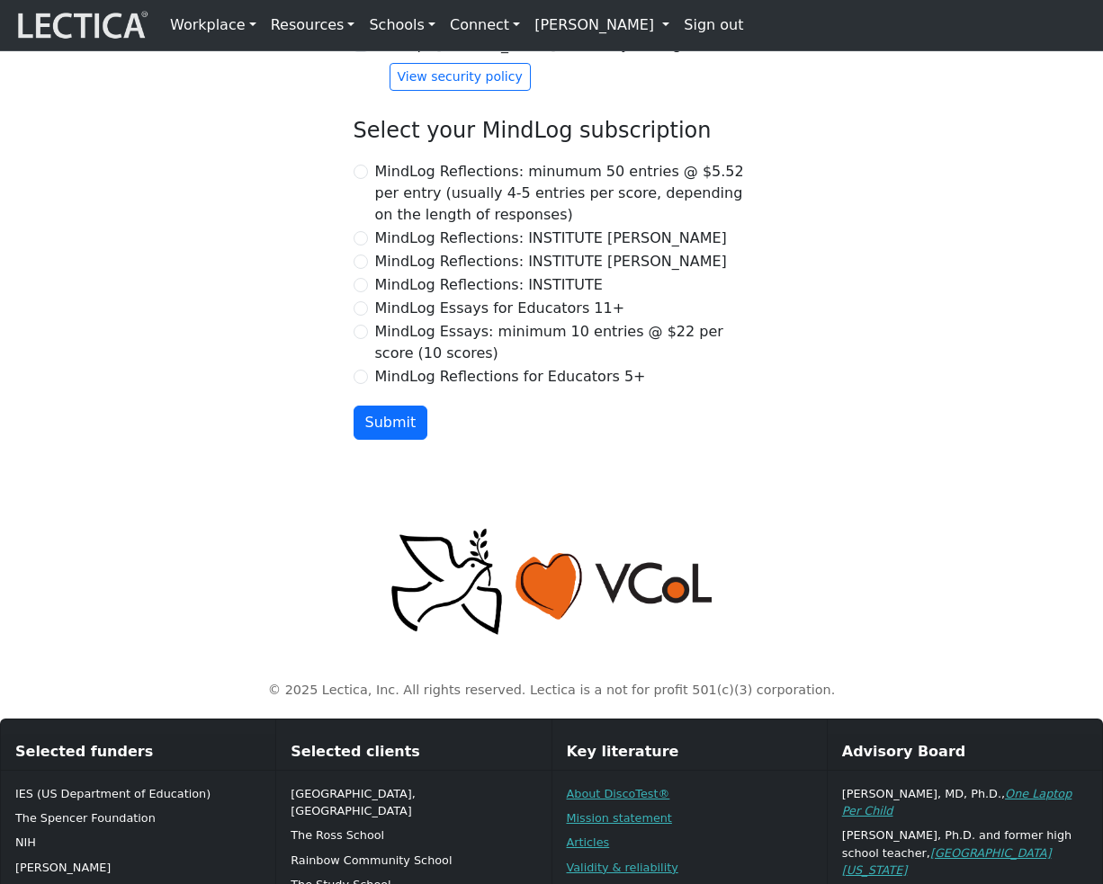
checkbox input "true"
click at [362, 52] on input "I accept Lectica's security arrangements." at bounding box center [360, 45] width 14 height 14
checkbox input "true"
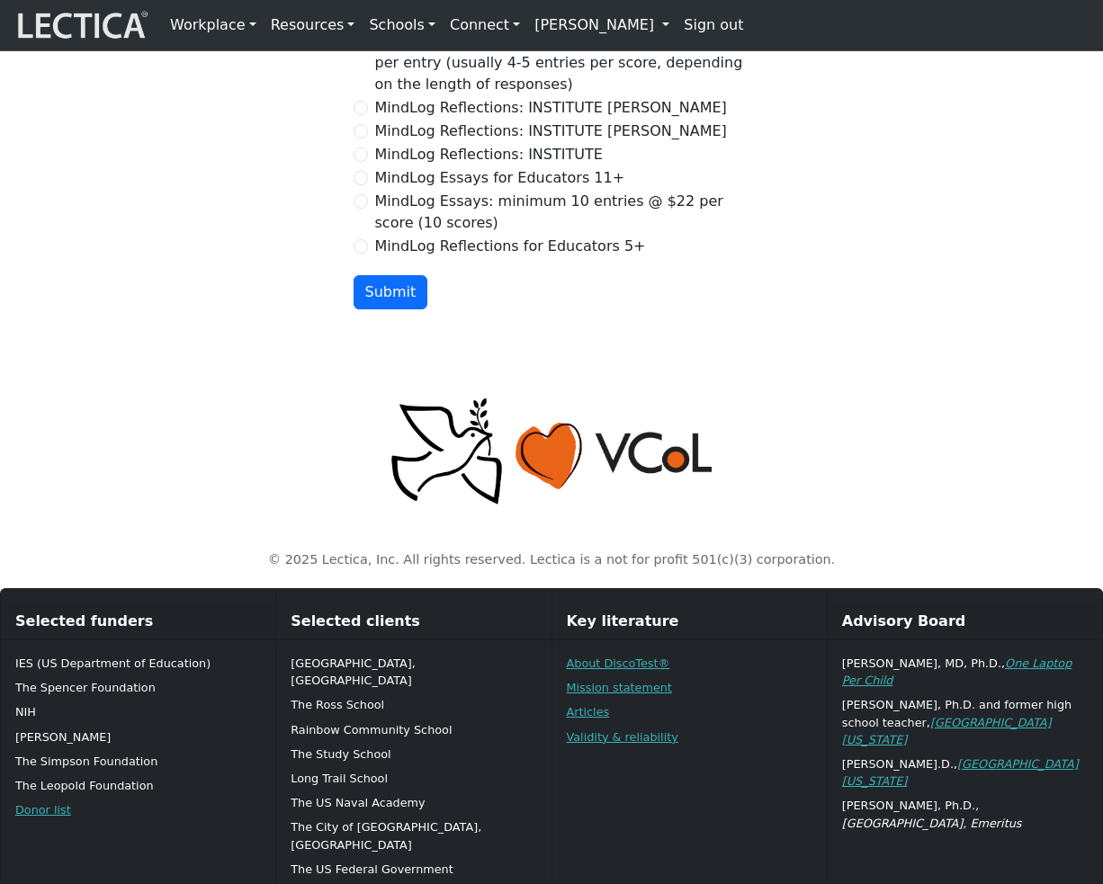
scroll to position [2185, 0]
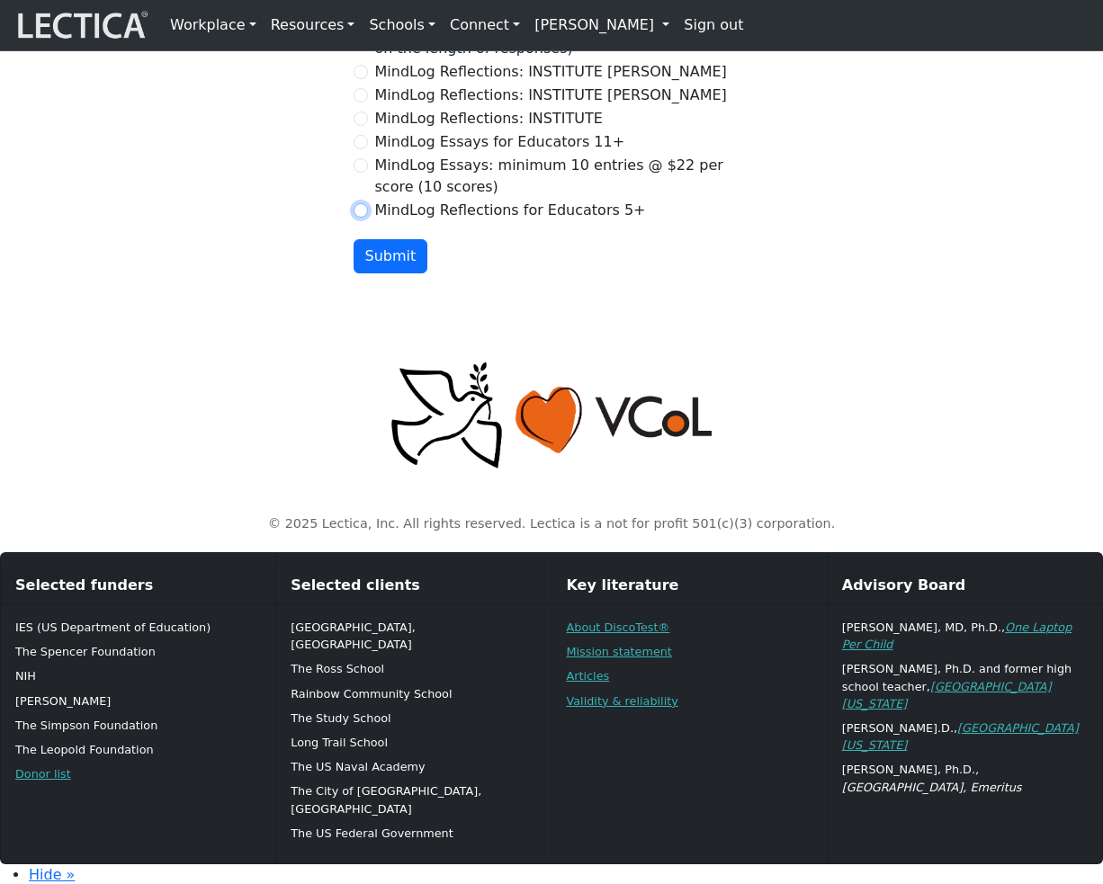
click at [356, 218] on input "MindLog Reflections for Educators 5+" at bounding box center [360, 210] width 14 height 14
radio input "true"
click at [389, 273] on button "Submit" at bounding box center [390, 256] width 75 height 34
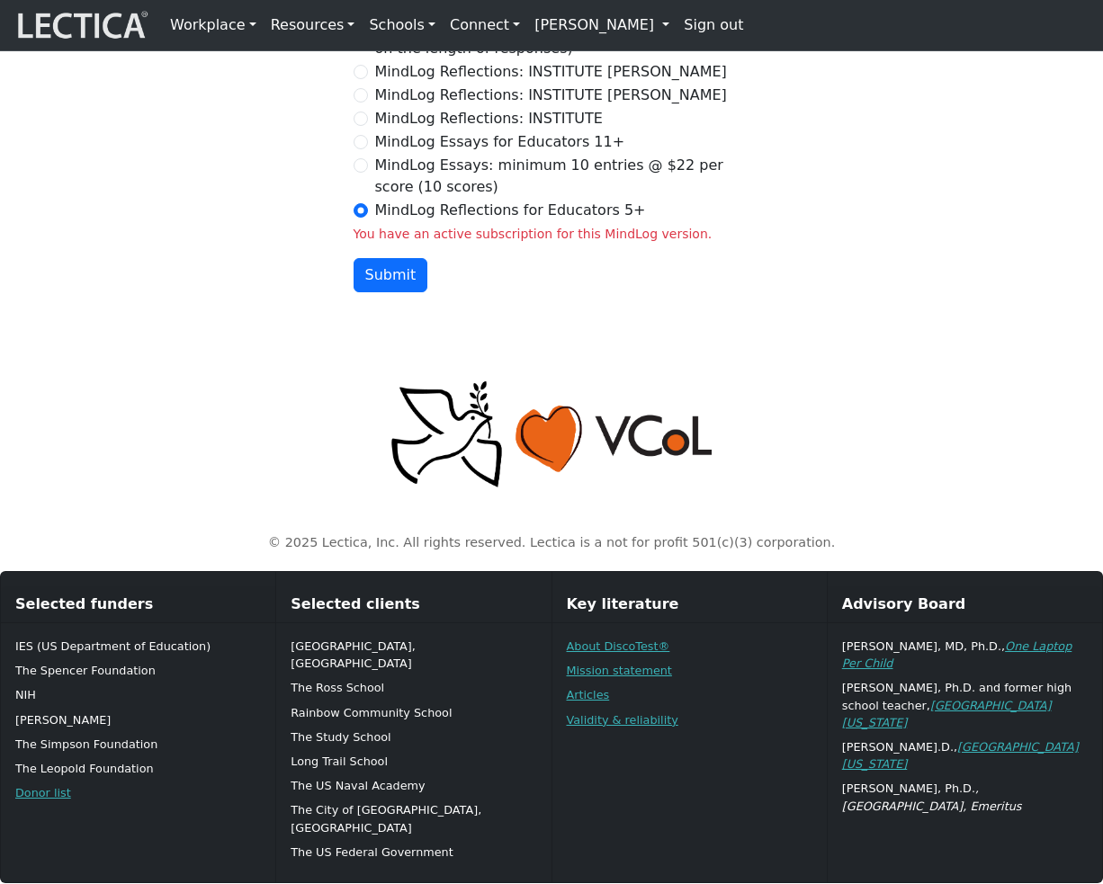
click at [364, 244] on div "You have an active subscription for this MindLog version." at bounding box center [551, 234] width 397 height 19
click at [363, 244] on div "You have an active subscription for this MindLog version." at bounding box center [551, 234] width 397 height 19
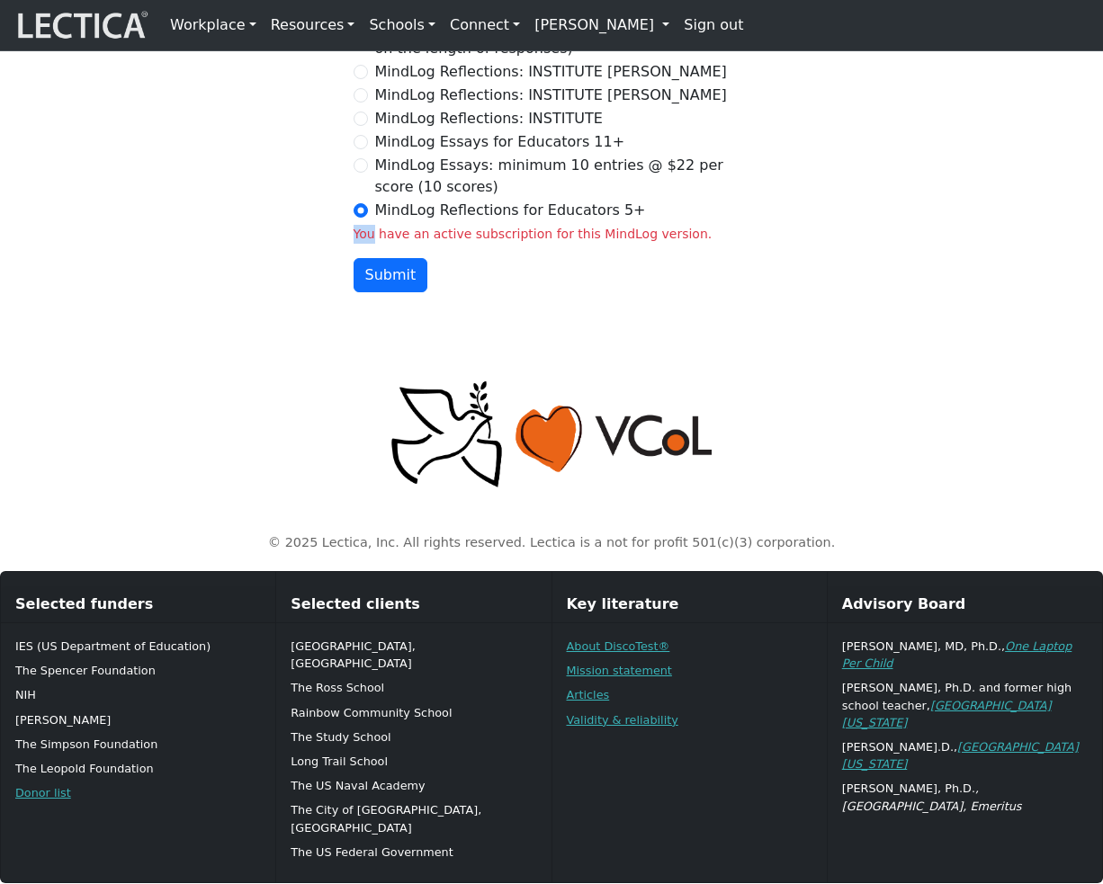
click at [363, 244] on div "You have an active subscription for this MindLog version." at bounding box center [551, 234] width 397 height 19
click at [390, 244] on div "You have an active subscription for this MindLog version." at bounding box center [551, 234] width 397 height 19
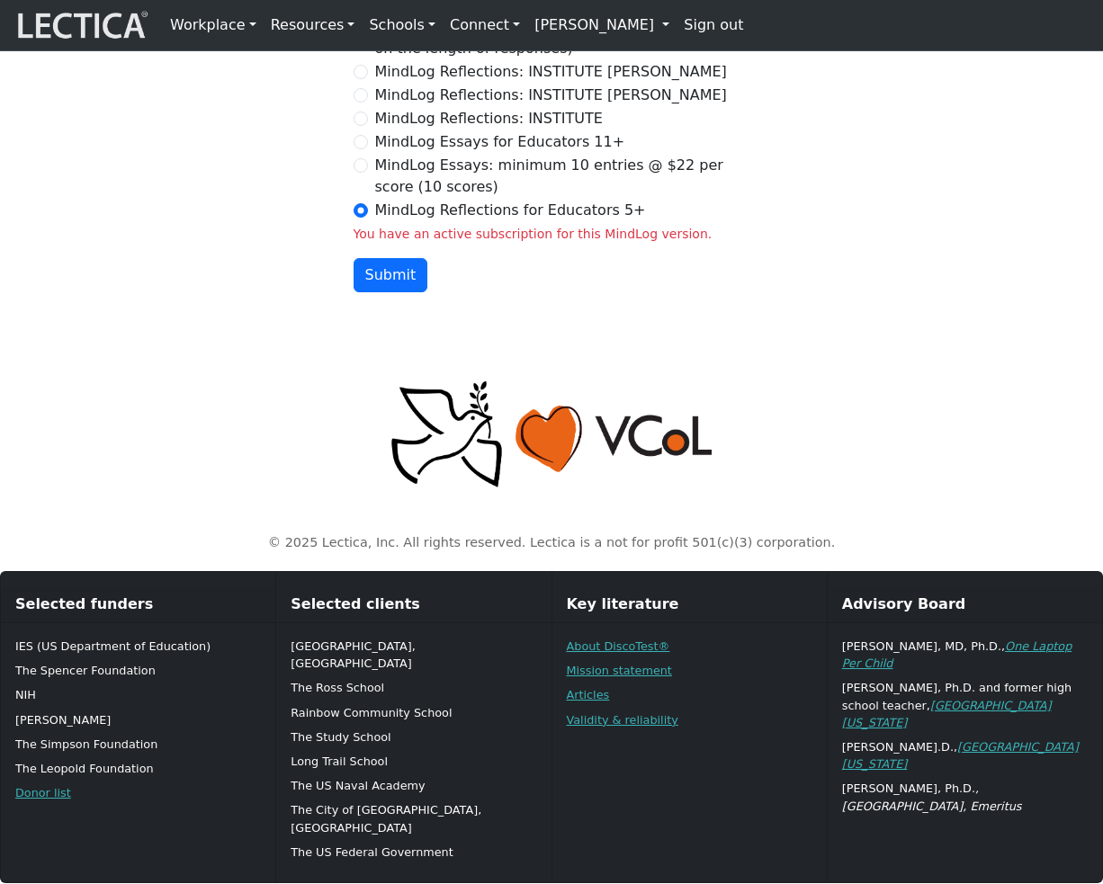
click at [390, 244] on div "You have an active subscription for this MindLog version." at bounding box center [551, 234] width 397 height 19
click at [362, 79] on input "MindLog Reflections: INSTITUTE Nic Maisano" at bounding box center [360, 72] width 14 height 14
radio input "true"
click at [389, 292] on button "Submit" at bounding box center [390, 275] width 75 height 34
